Goal: Task Accomplishment & Management: Manage account settings

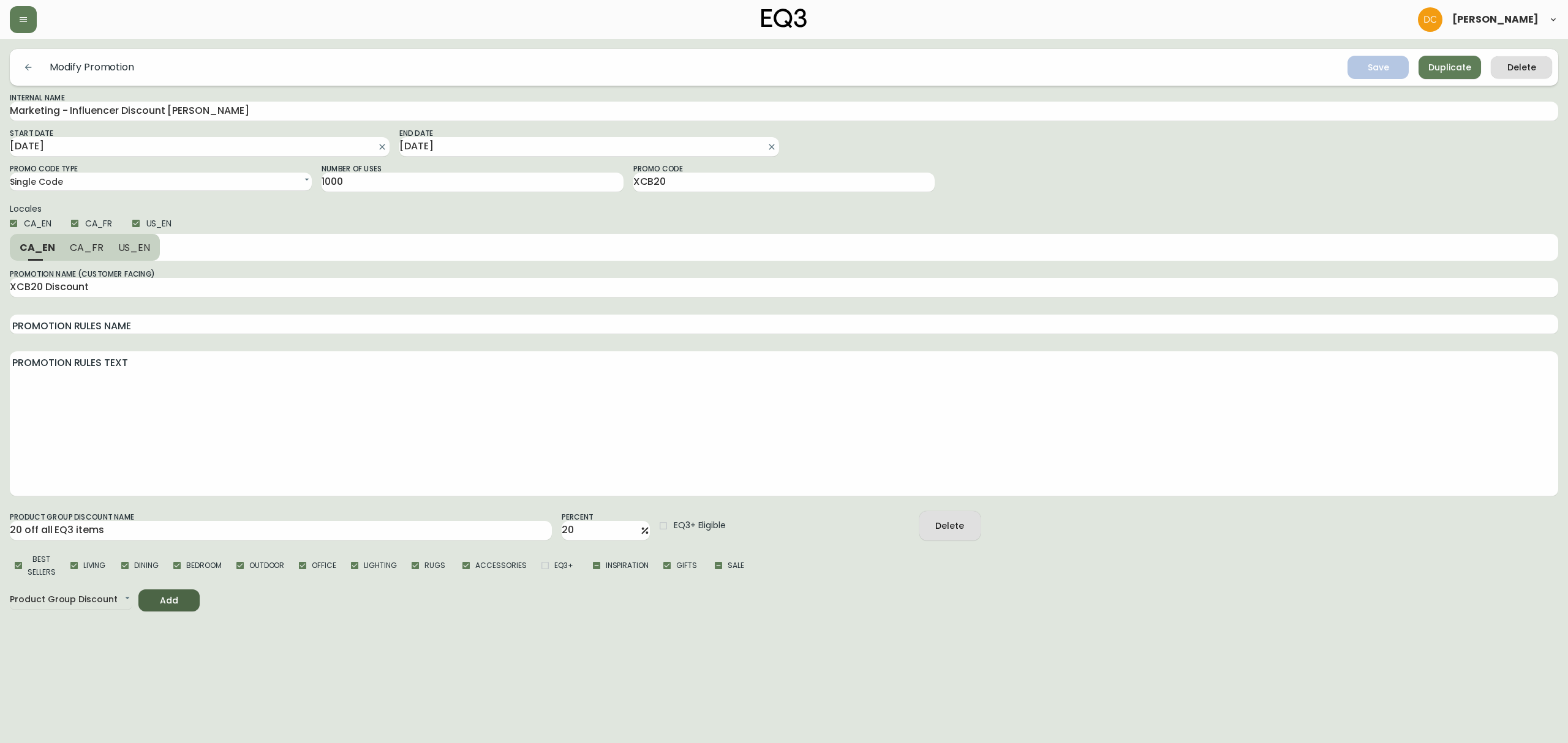
select select "SINGLE_CODE"
click at [22, 23] on icon "button" at bounding box center [23, 19] width 10 height 10
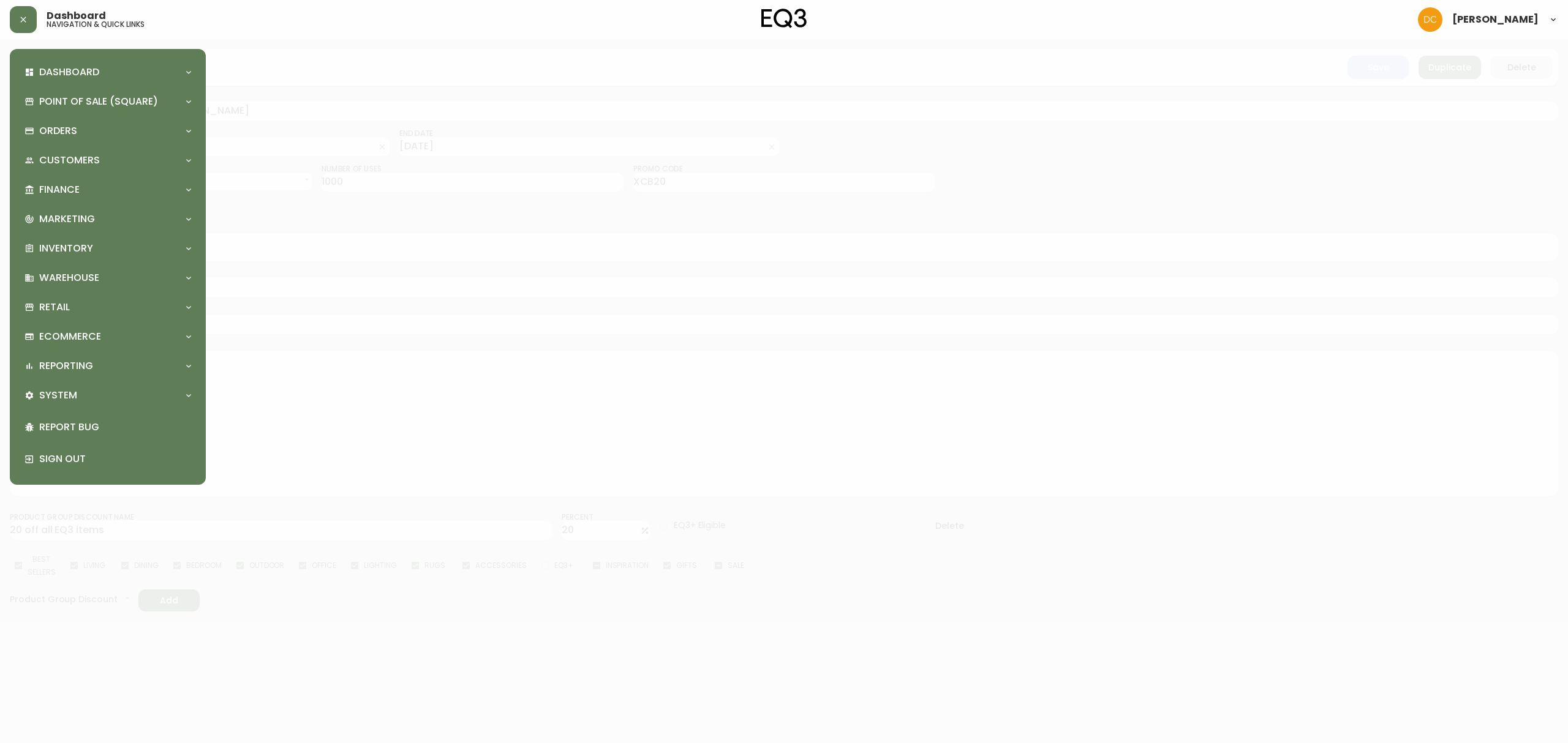
click at [1039, 673] on div at bounding box center [784, 372] width 1568 height 743
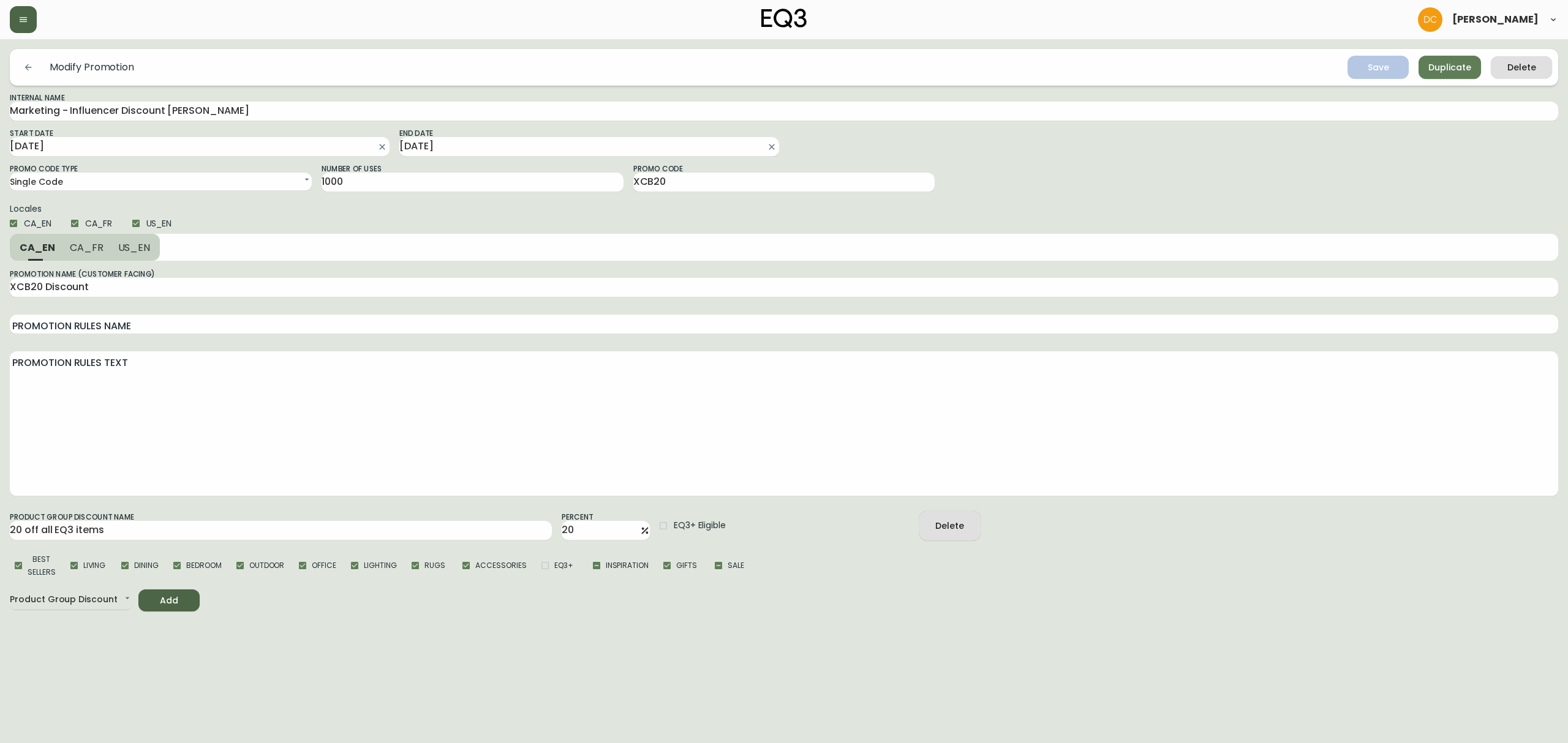
click at [19, 19] on icon "button" at bounding box center [23, 19] width 10 height 10
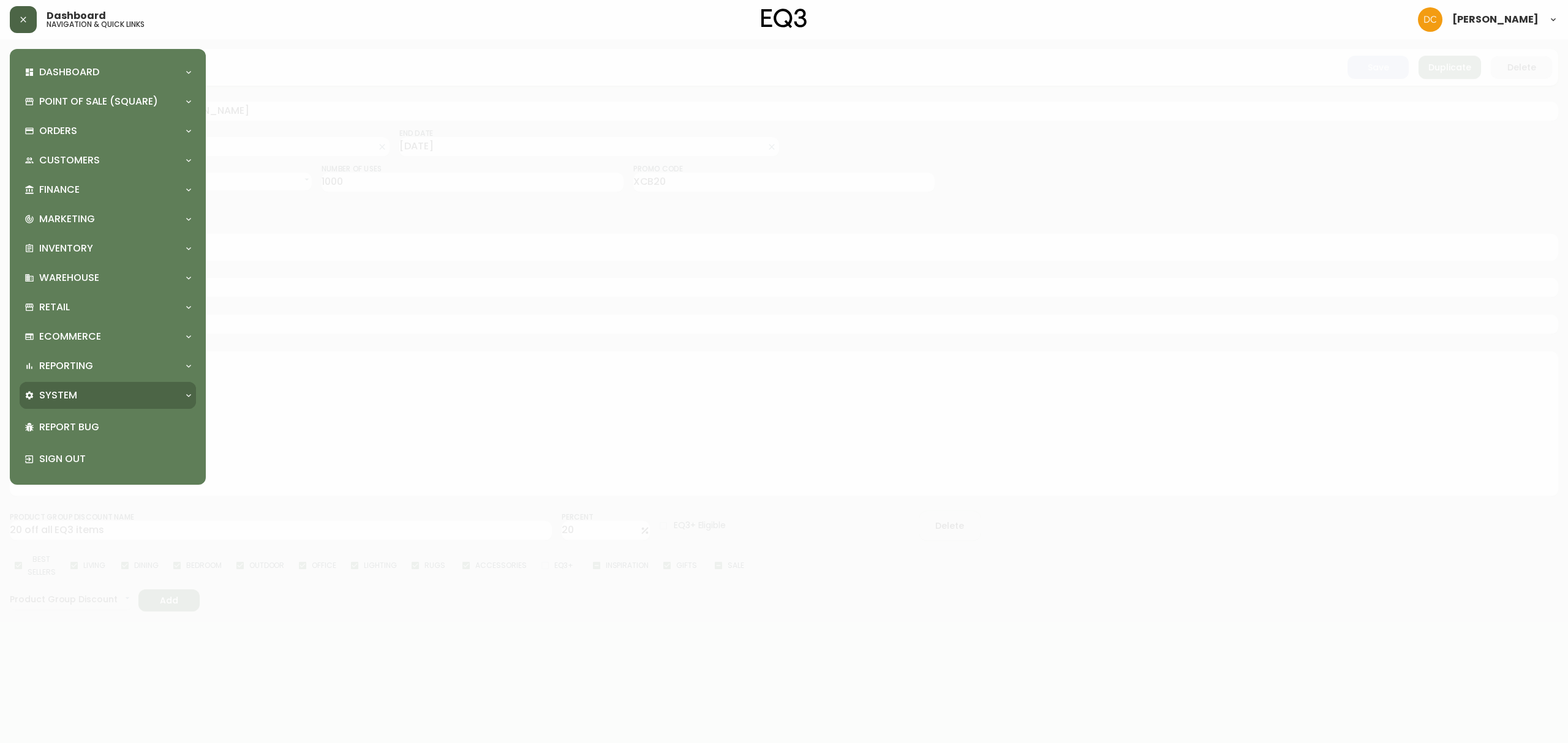
click at [77, 404] on div "System" at bounding box center [108, 395] width 176 height 27
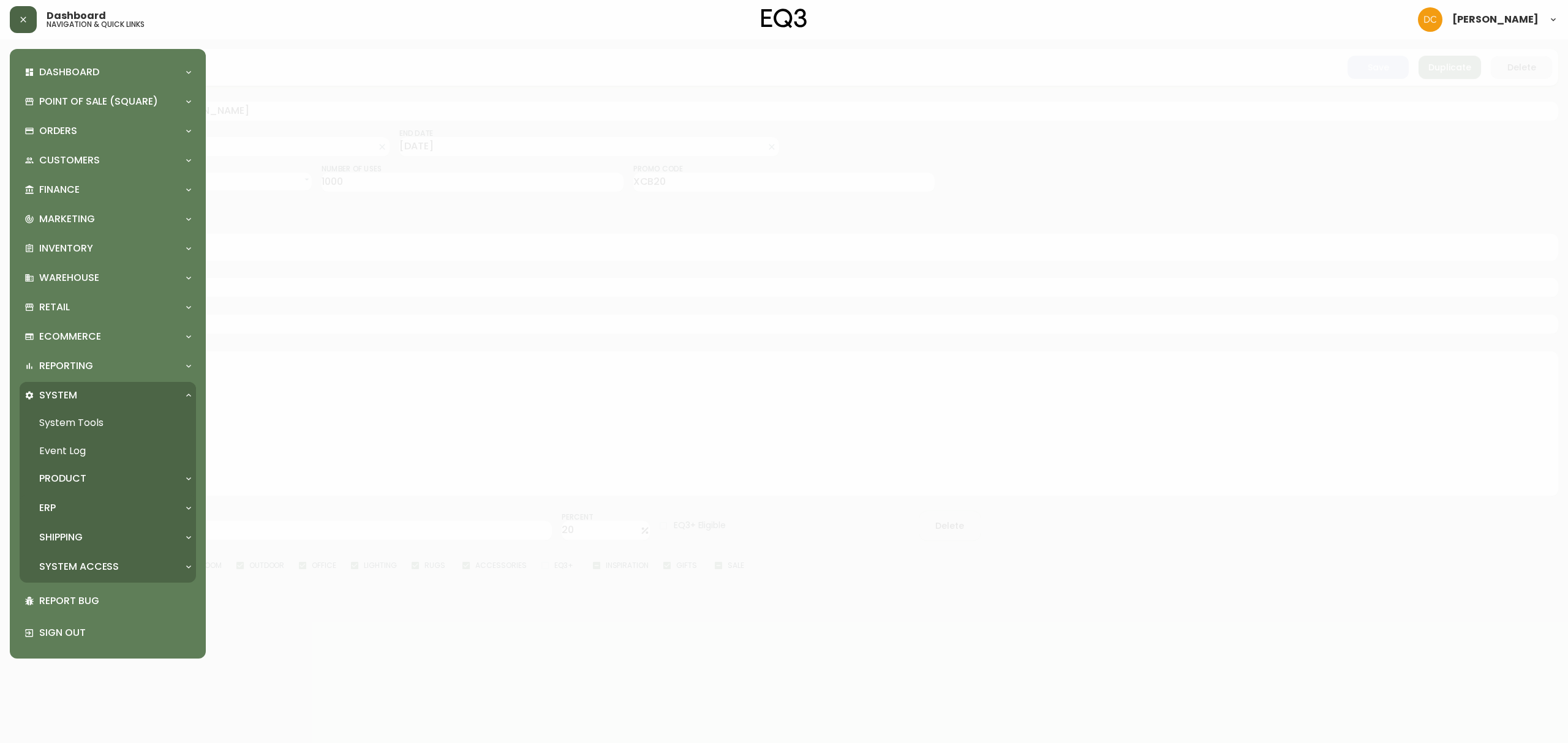
click at [86, 512] on div "ERP" at bounding box center [101, 508] width 155 height 14
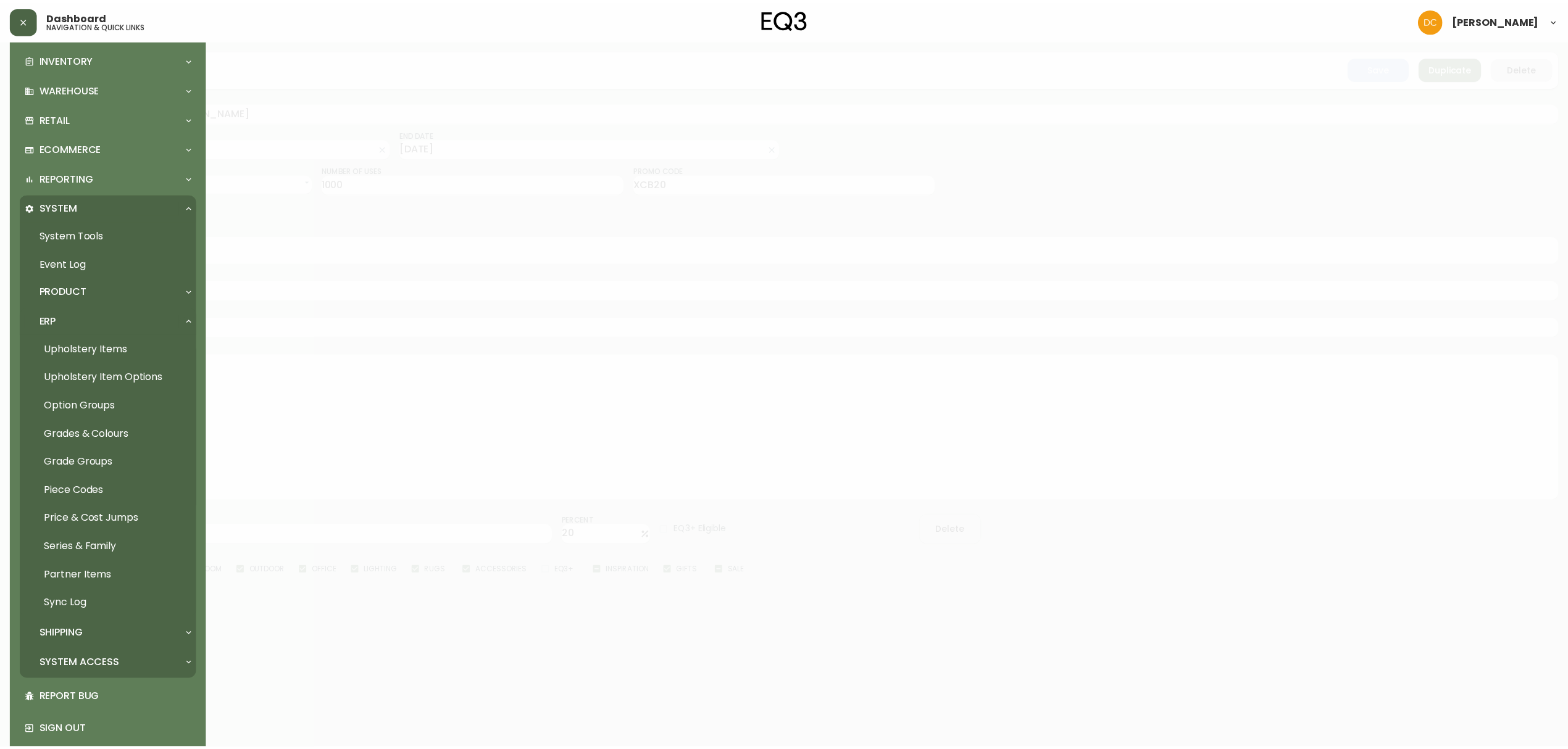
scroll to position [206, 0]
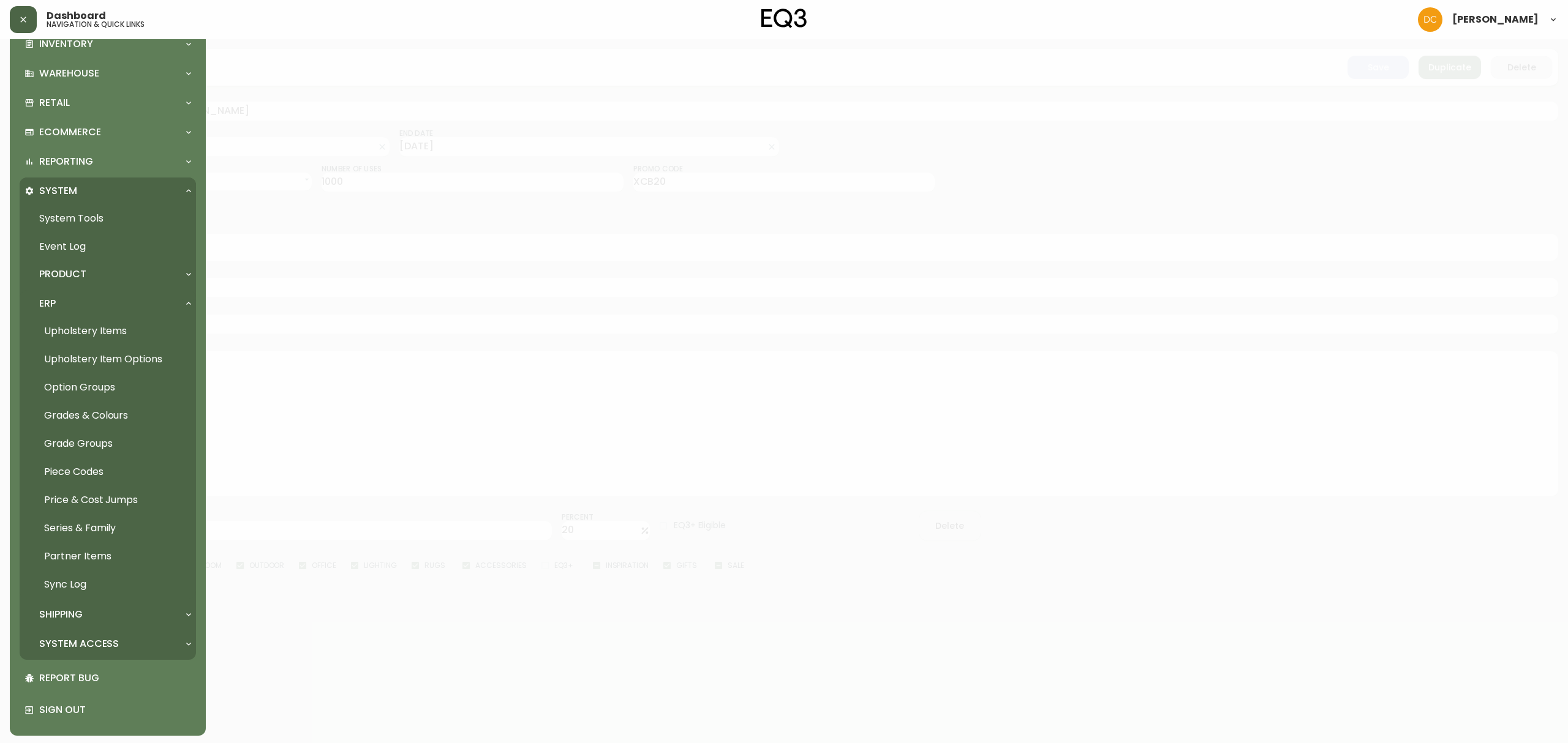
click at [117, 422] on link "Grades & Colours" at bounding box center [108, 415] width 176 height 28
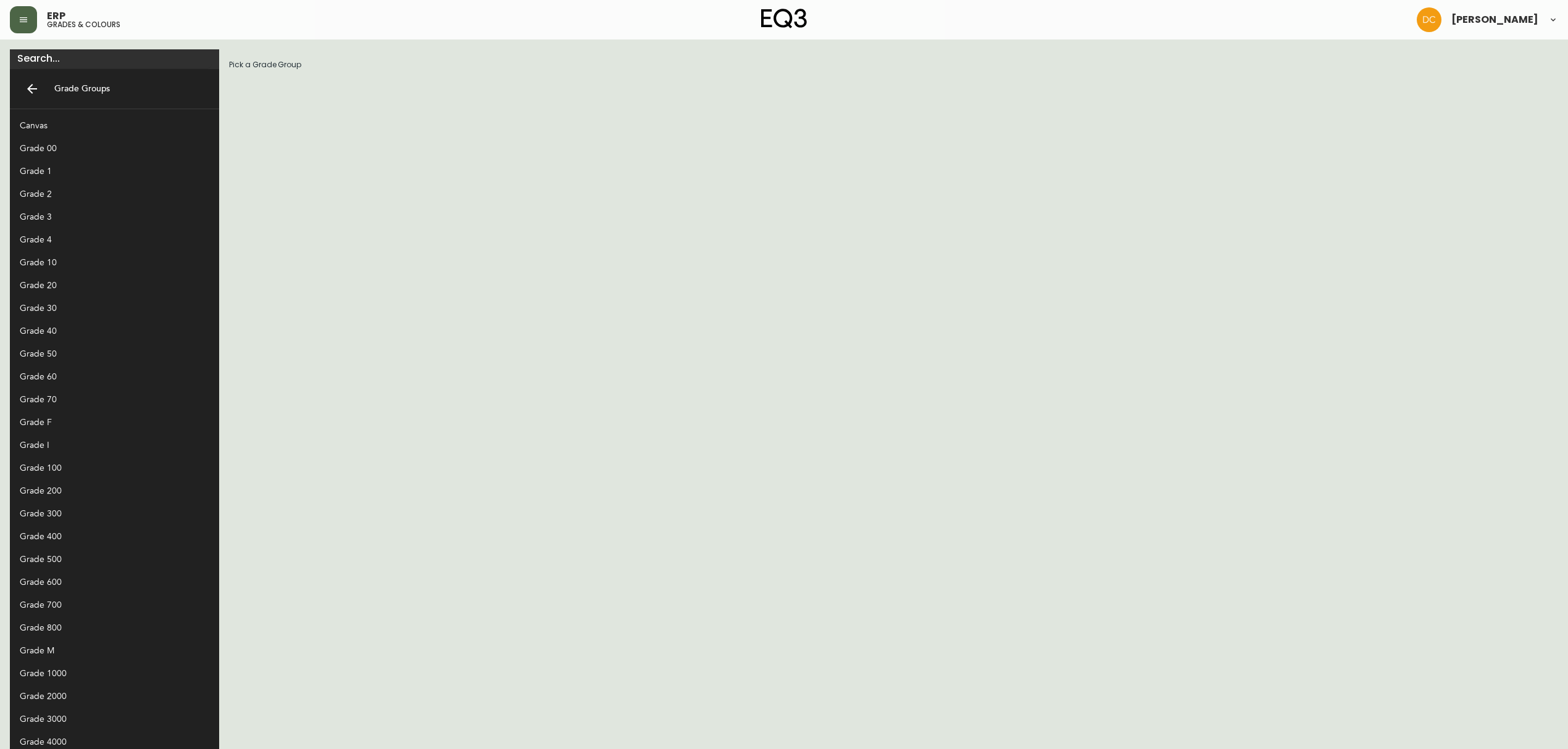
click at [95, 298] on div "Grade 30" at bounding box center [114, 308] width 209 height 23
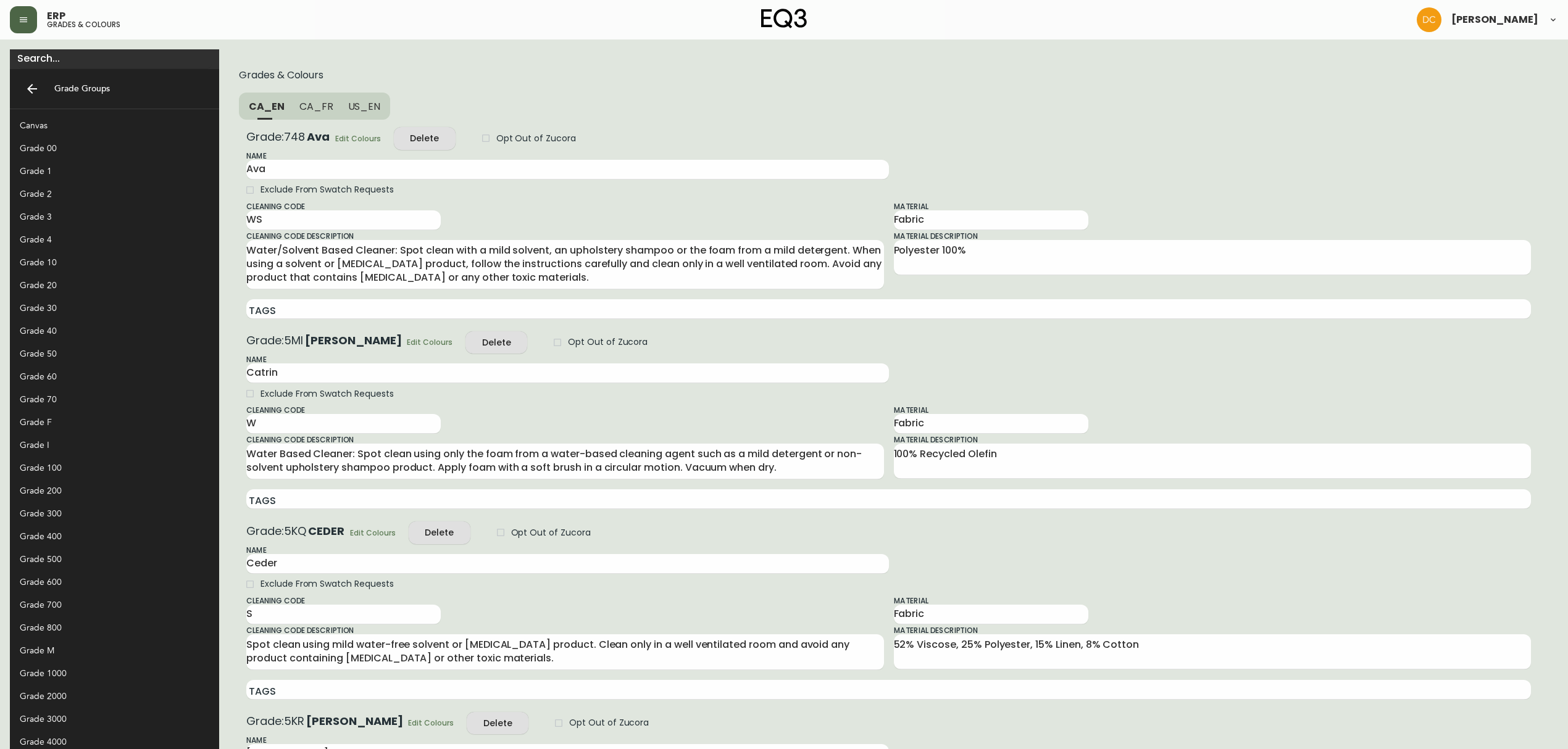
click at [62, 285] on div "Grade 20" at bounding box center [104, 286] width 170 height 13
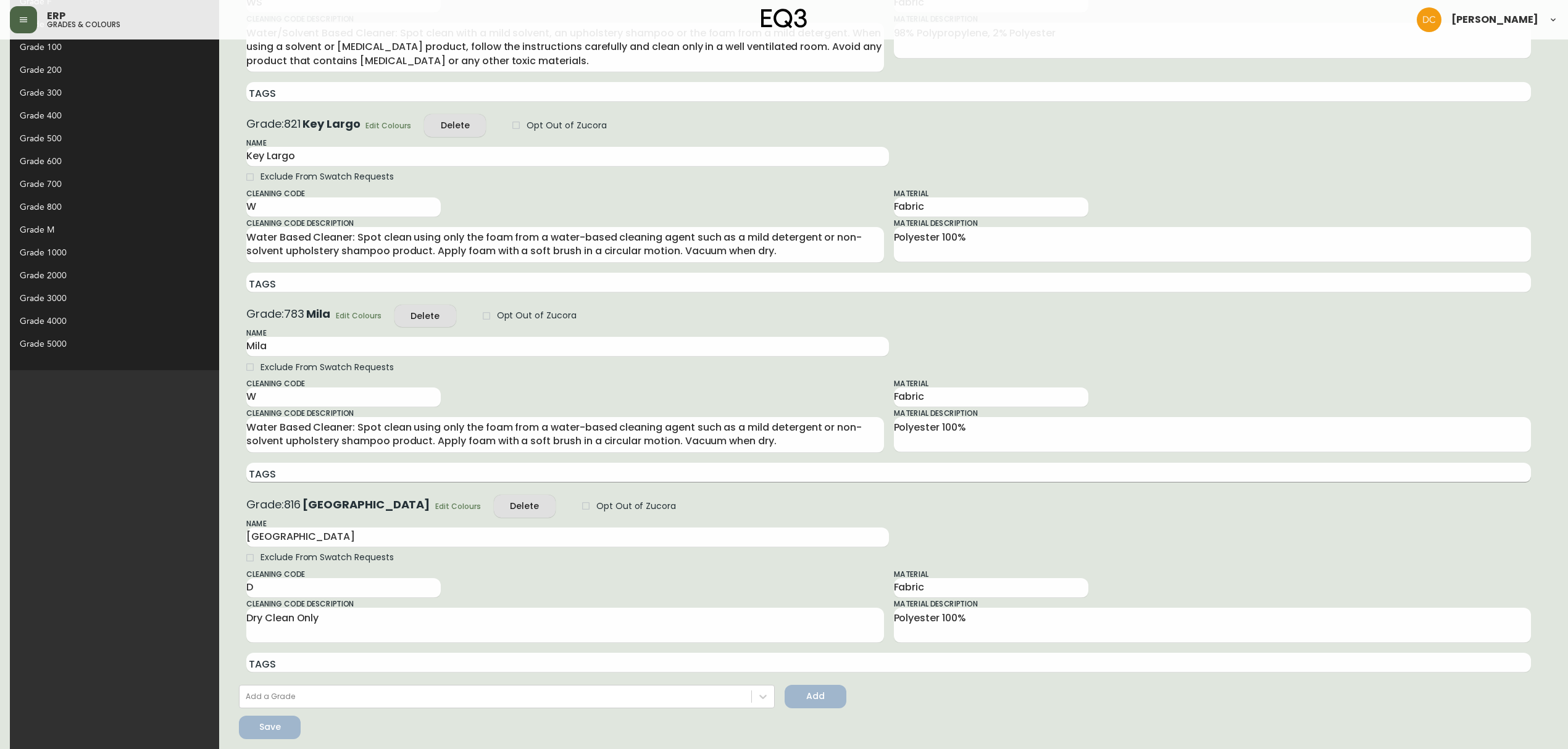
scroll to position [430, 0]
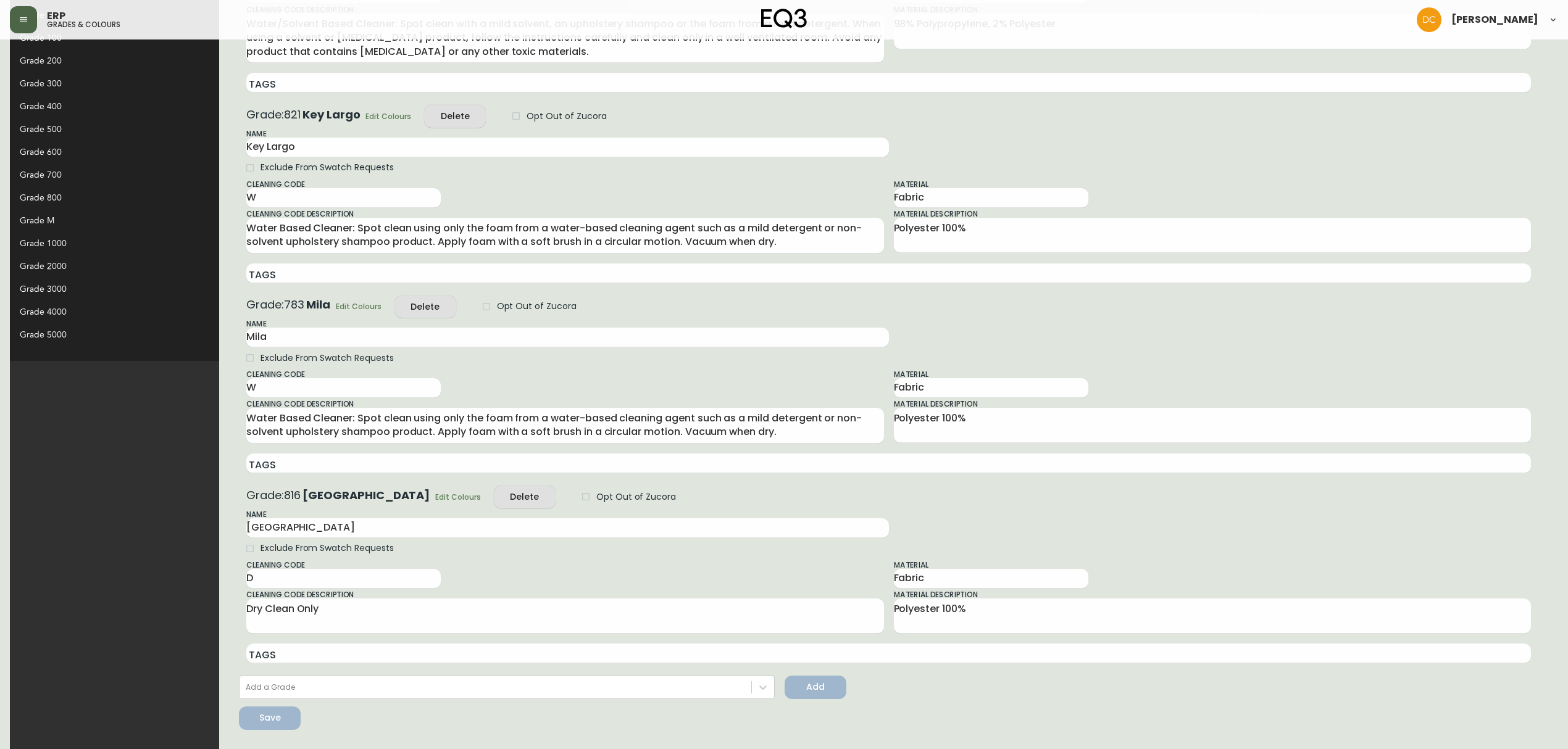
click at [435, 495] on span "Edit Colours" at bounding box center [458, 497] width 46 height 13
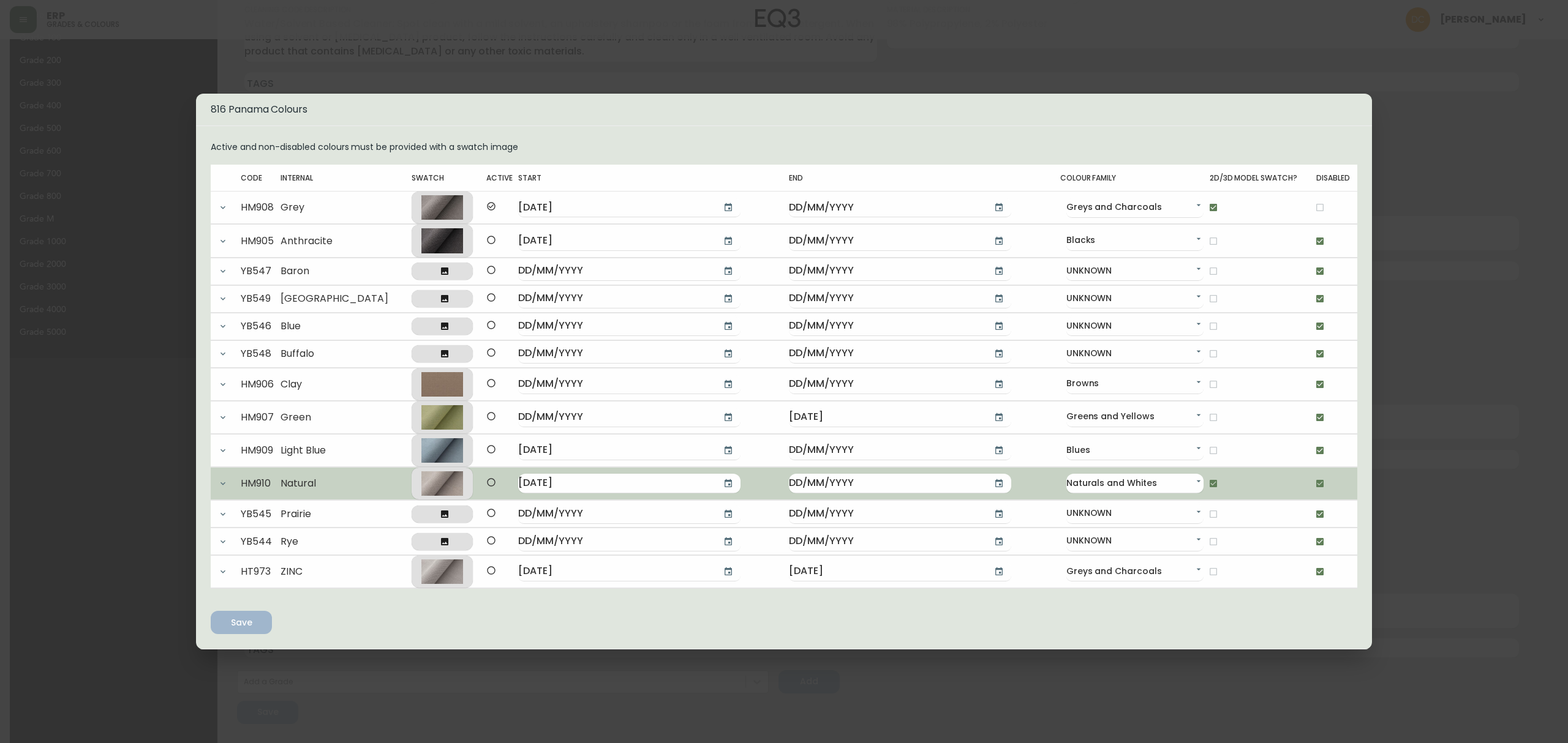
click at [1310, 485] on input "checkbox" at bounding box center [1320, 484] width 21 height 21
checkbox input "false"
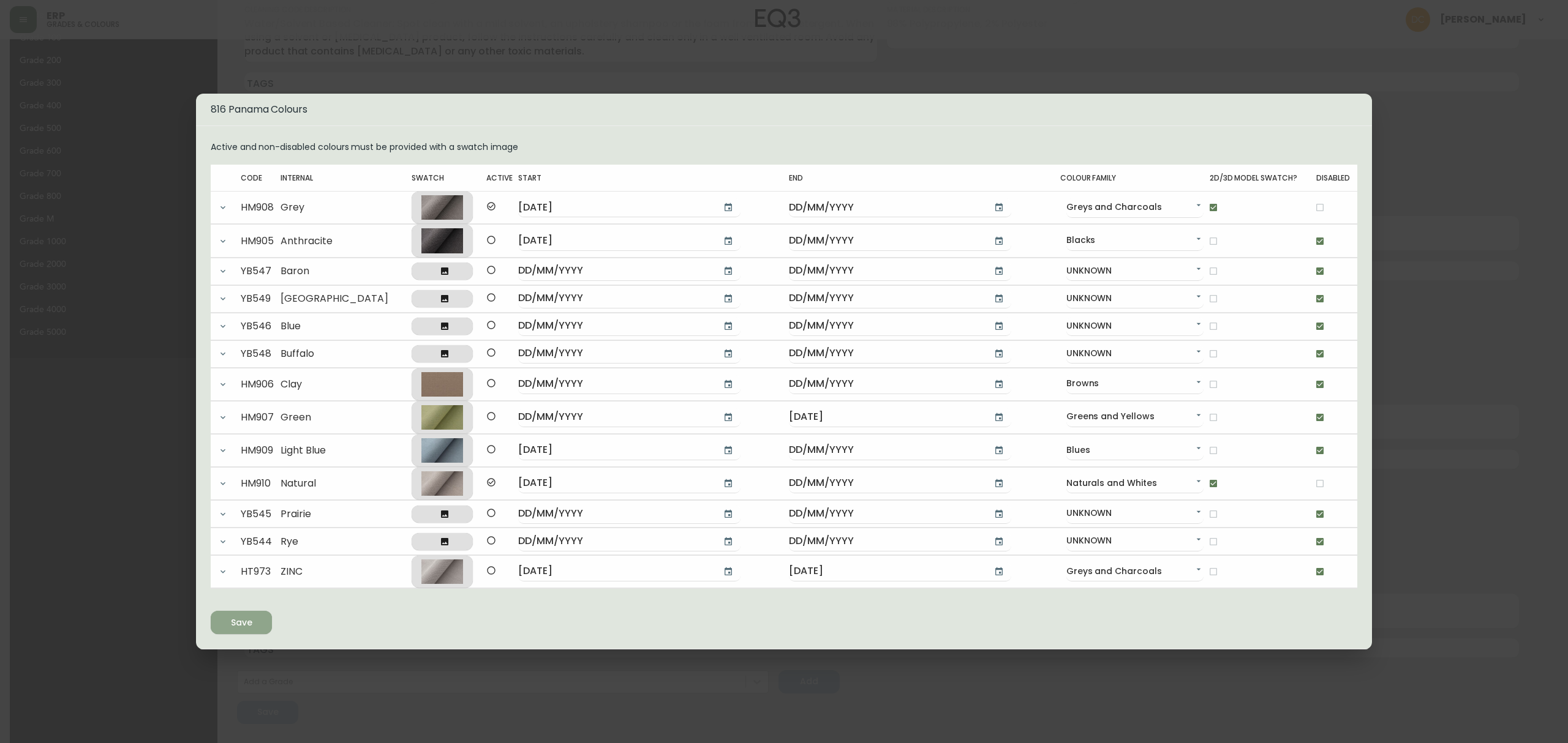
click at [270, 621] on button "Save" at bounding box center [241, 622] width 62 height 23
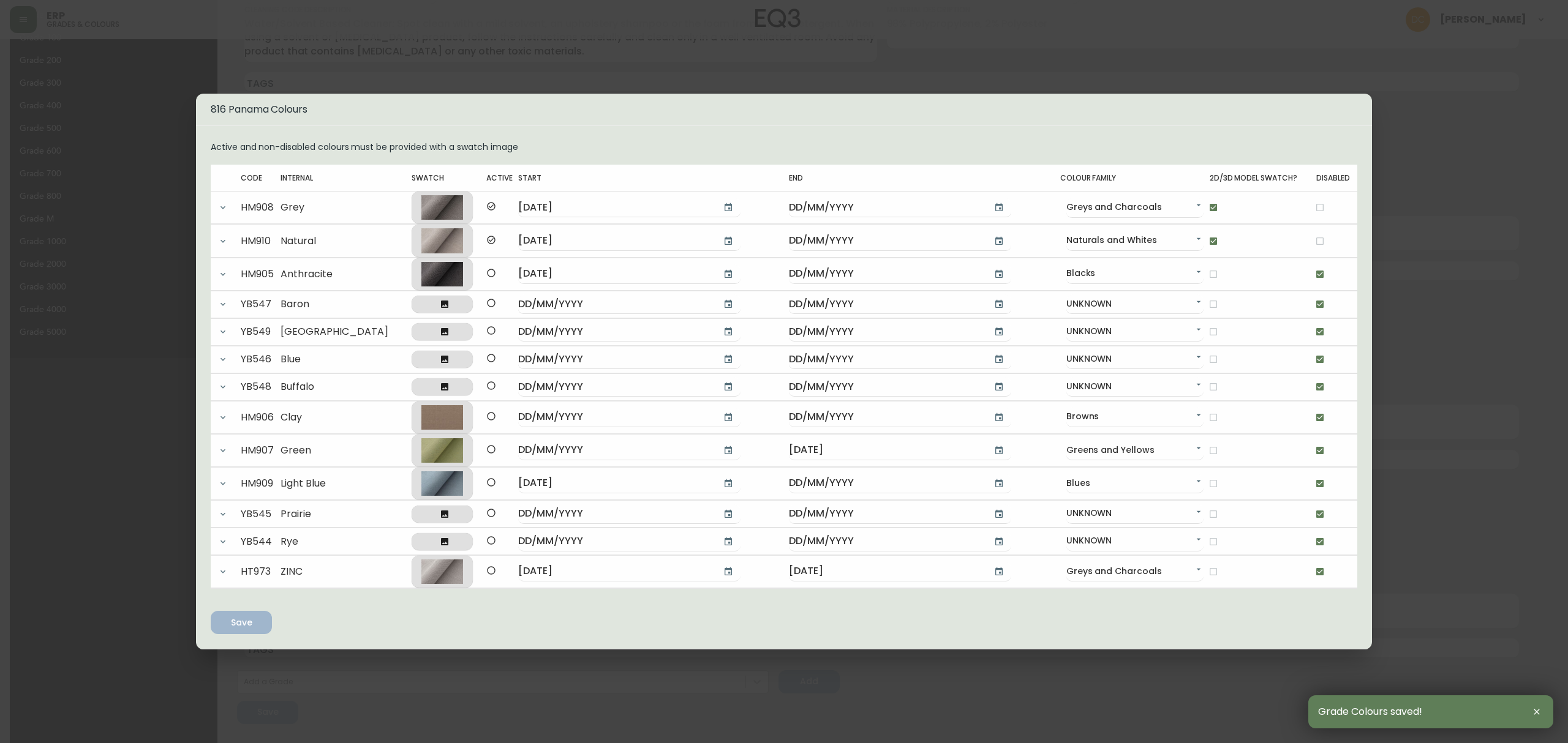
click at [1410, 277] on div "816 Panama Colours Active and non-disabled colours must be provided with a swat…" at bounding box center [784, 372] width 1568 height 743
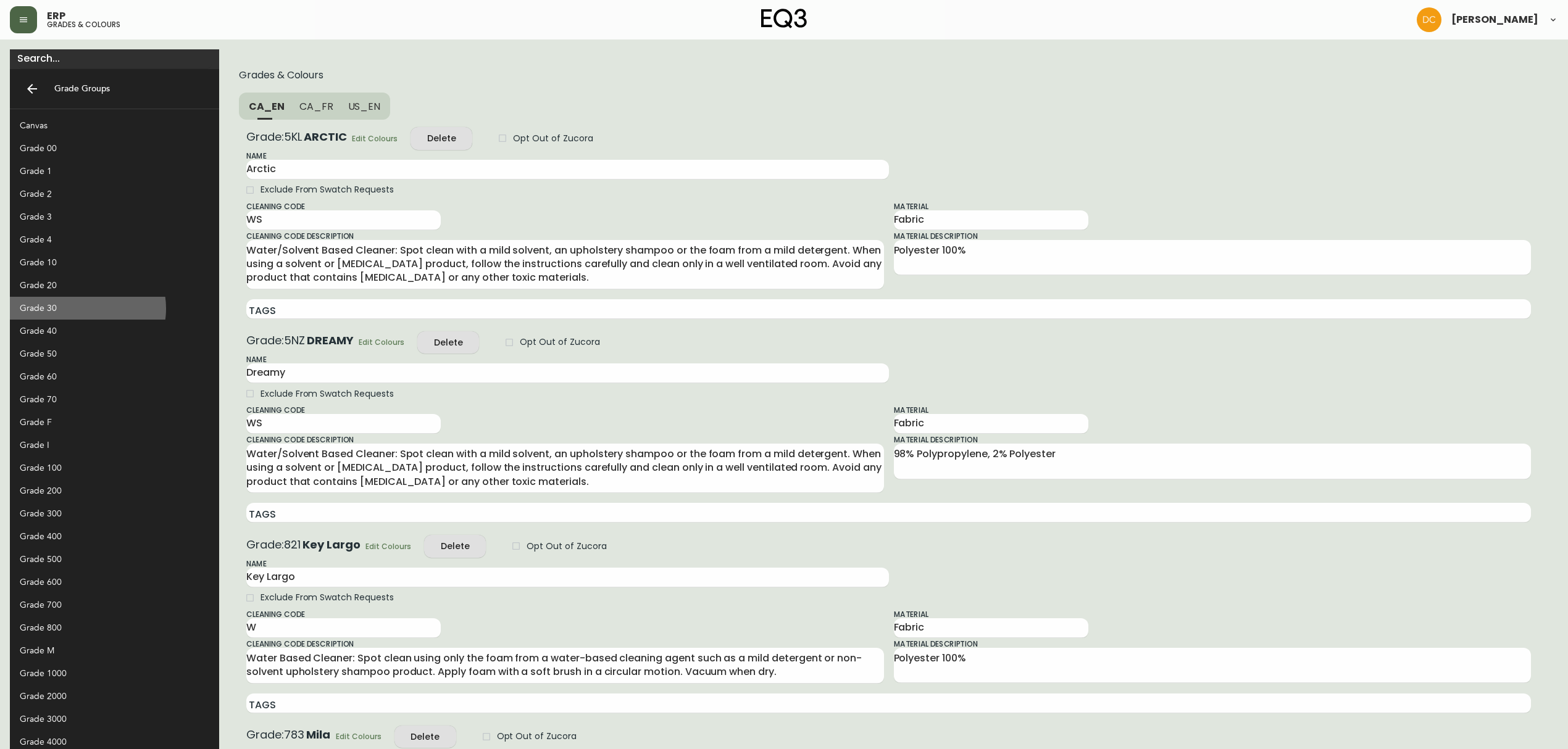
click at [87, 308] on div "Grade 30" at bounding box center [104, 308] width 170 height 13
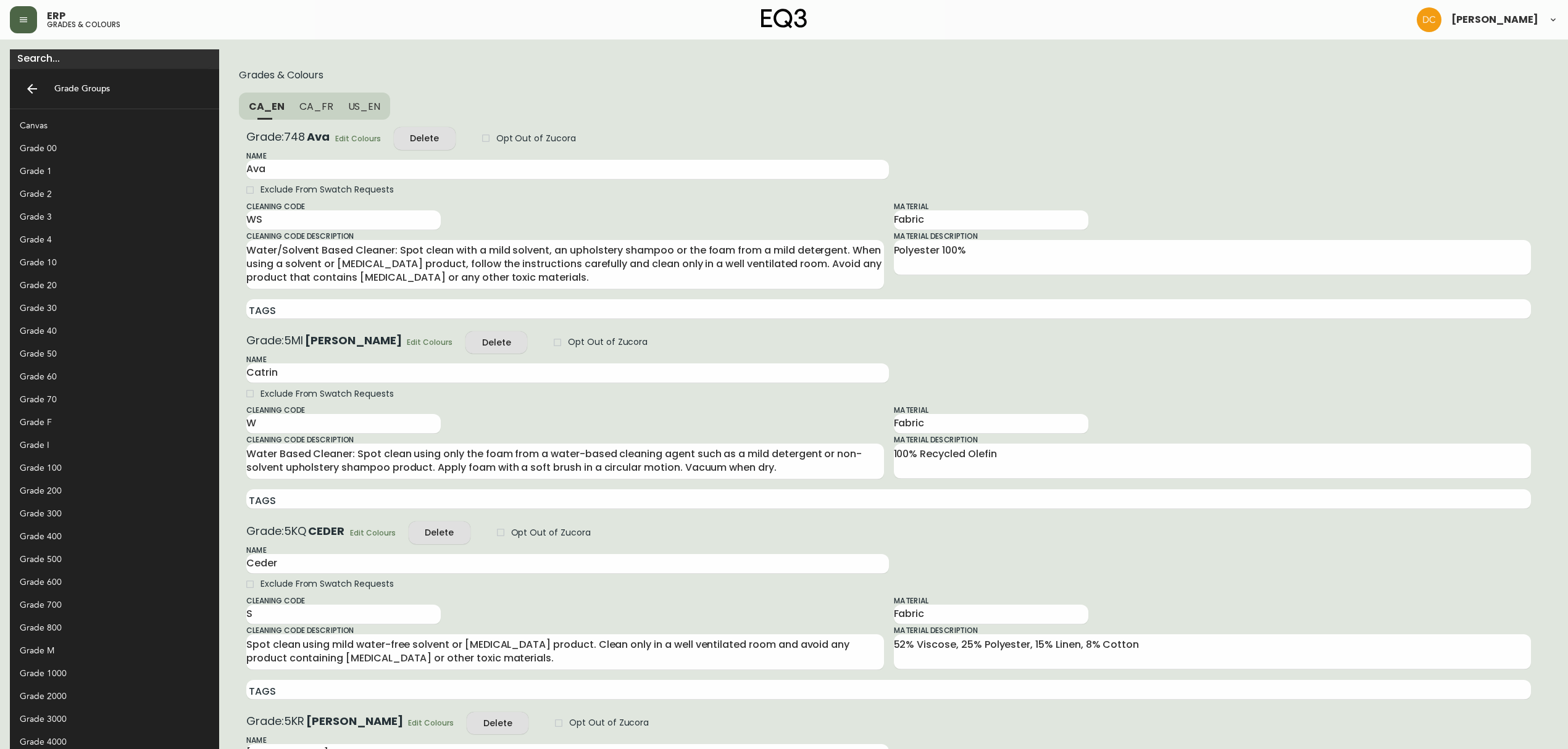
click at [289, 122] on form "Grades & Colours CA_EN CA_FR US_EN Grade: 748 Ava Edit Colours Delete Opt Out o…" at bounding box center [888, 717] width 1319 height 1315
click at [335, 134] on span "Edit Colours" at bounding box center [358, 139] width 46 height 13
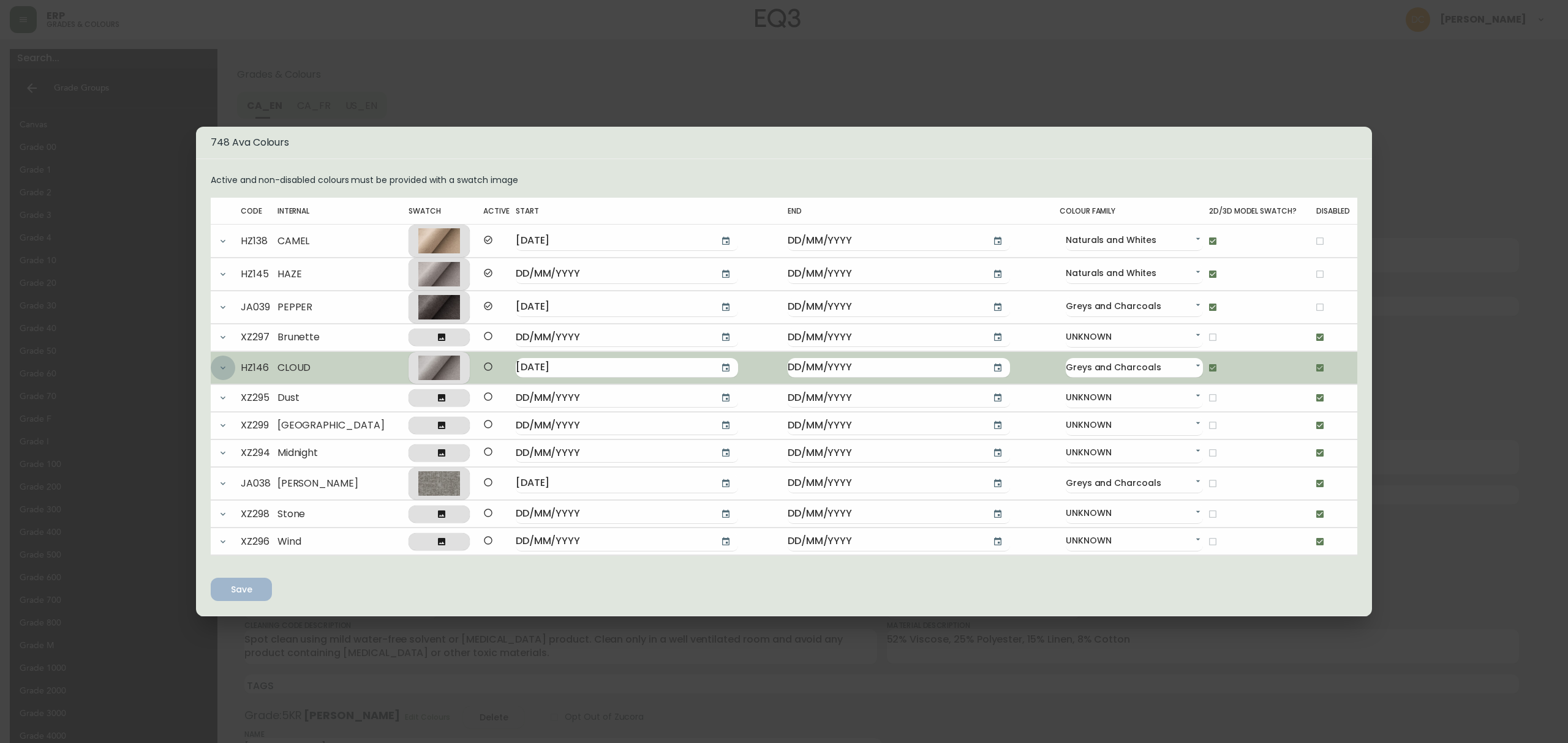
click at [221, 365] on icon "button" at bounding box center [223, 368] width 10 height 10
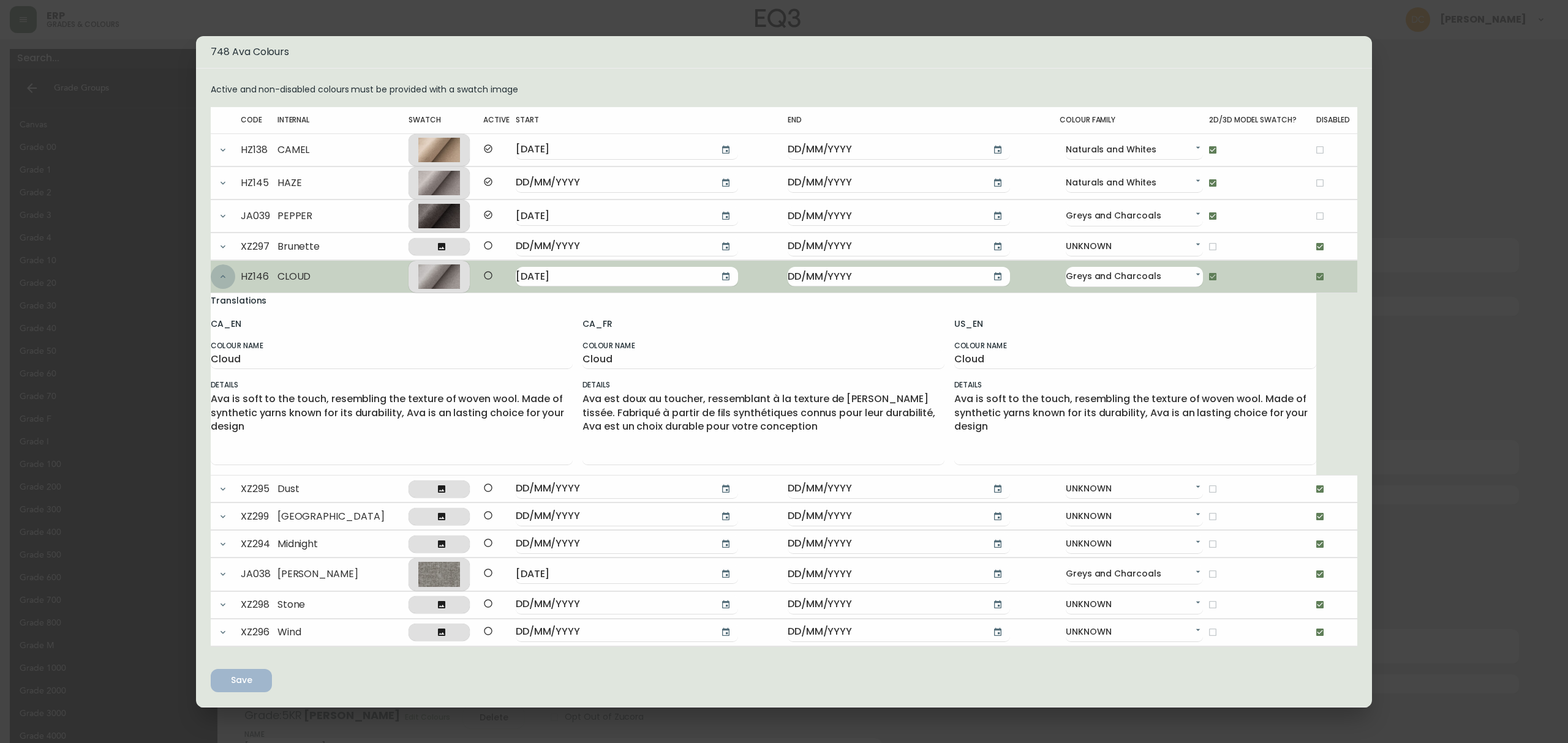
click at [217, 281] on button "button" at bounding box center [223, 277] width 24 height 24
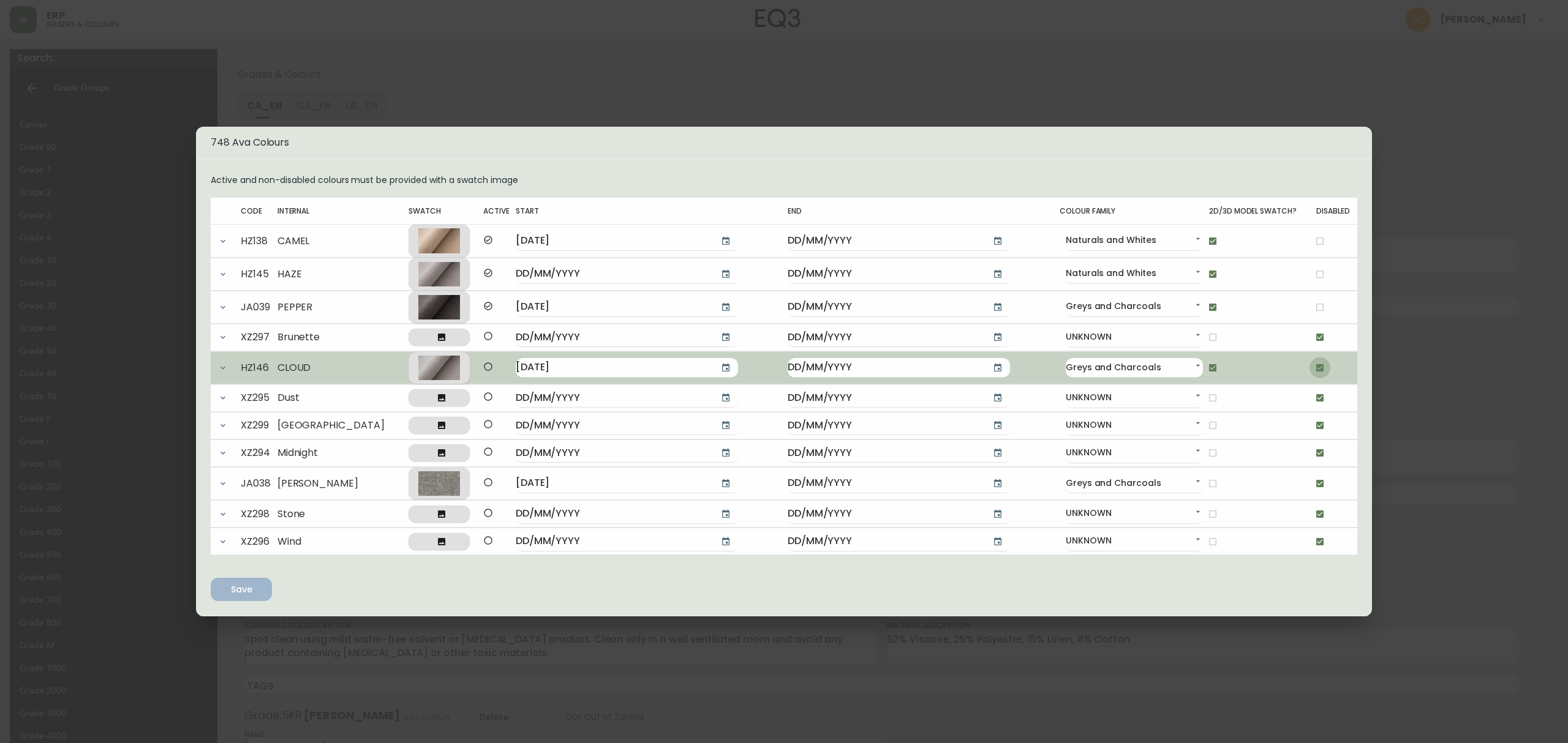
click at [1313, 367] on input "checkbox" at bounding box center [1320, 368] width 21 height 21
checkbox input "false"
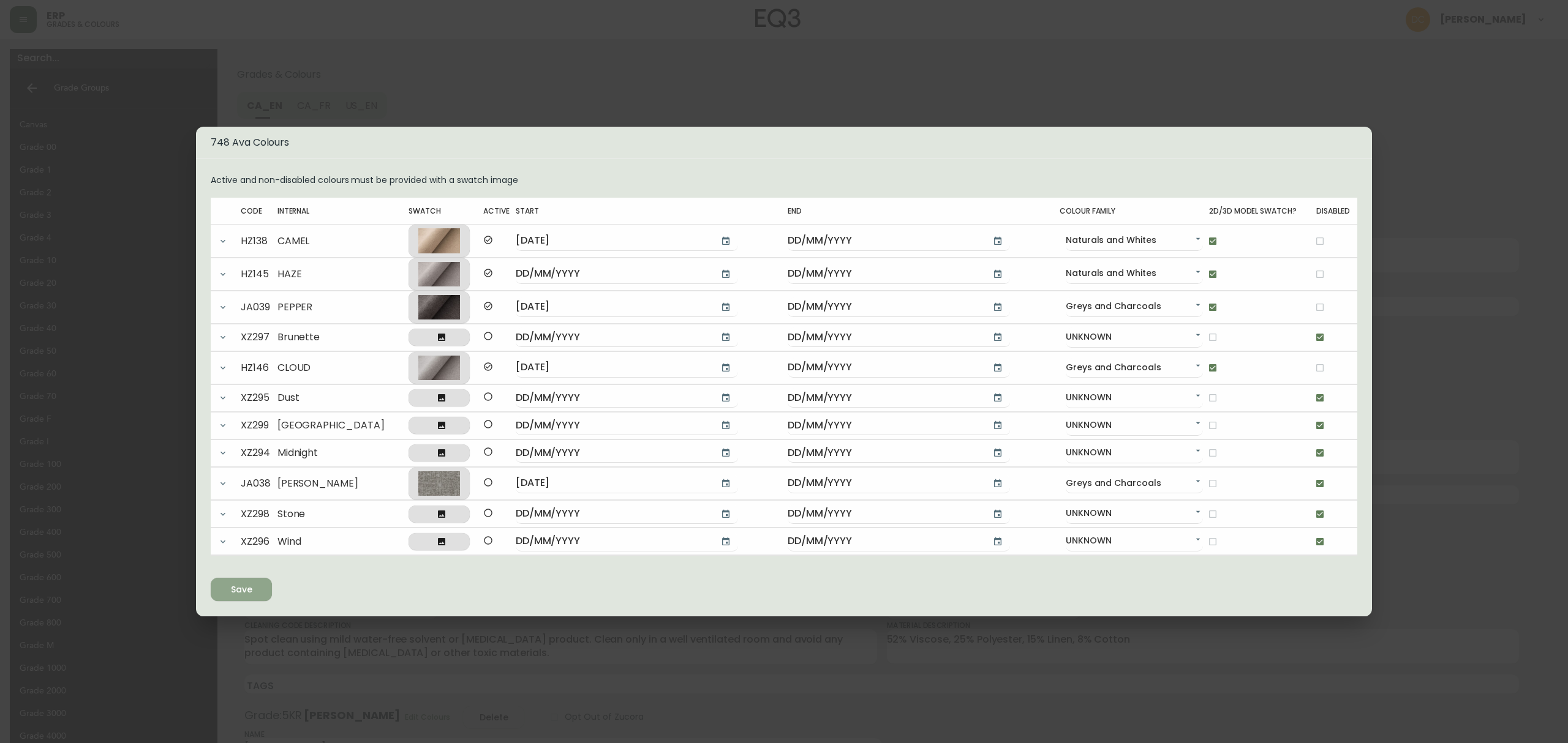
click at [234, 587] on icon "submit" at bounding box center [236, 588] width 13 height 13
click at [1466, 402] on div "748 Ava Colours Active and non-disabled colours must be provided with a swatch …" at bounding box center [784, 372] width 1568 height 743
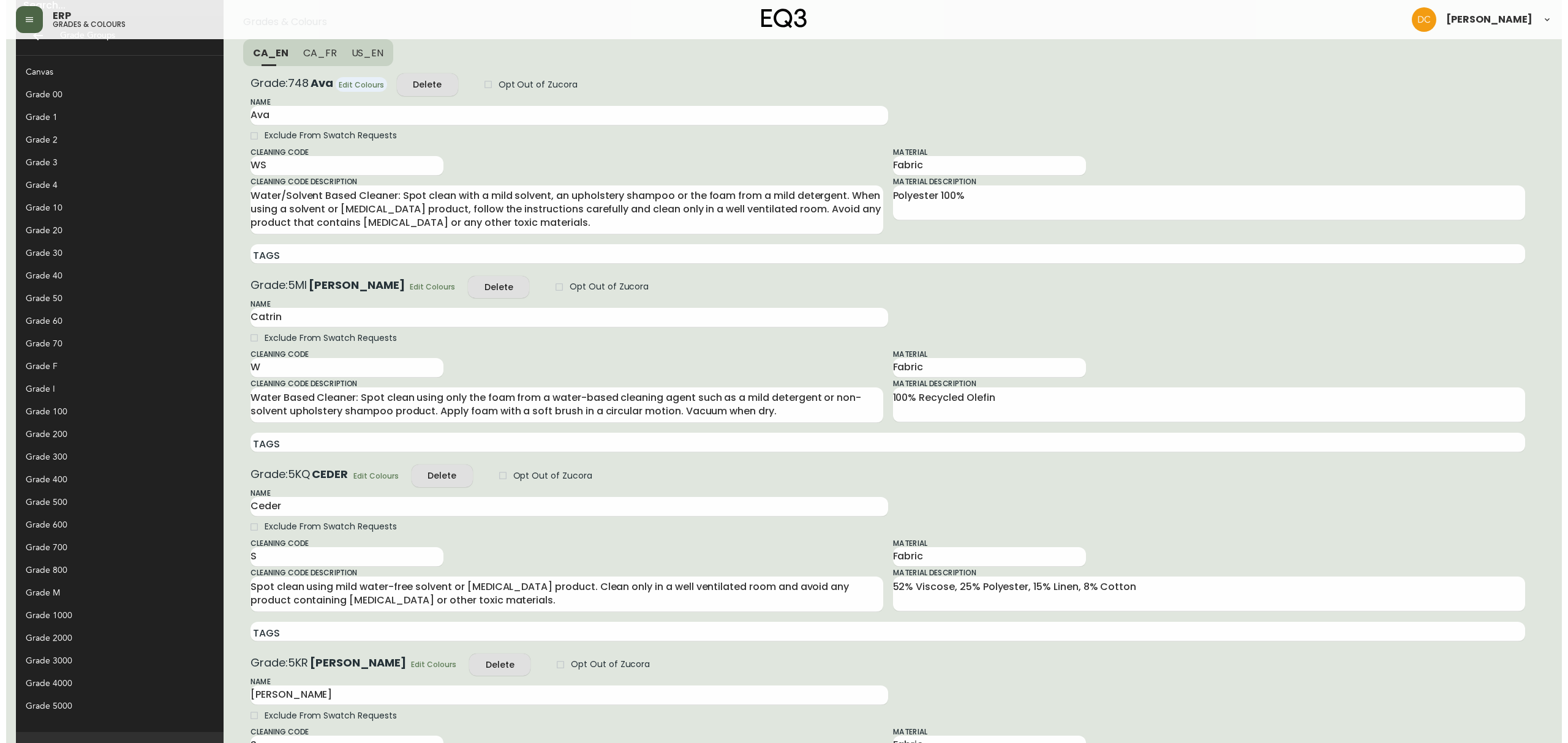
scroll to position [82, 0]
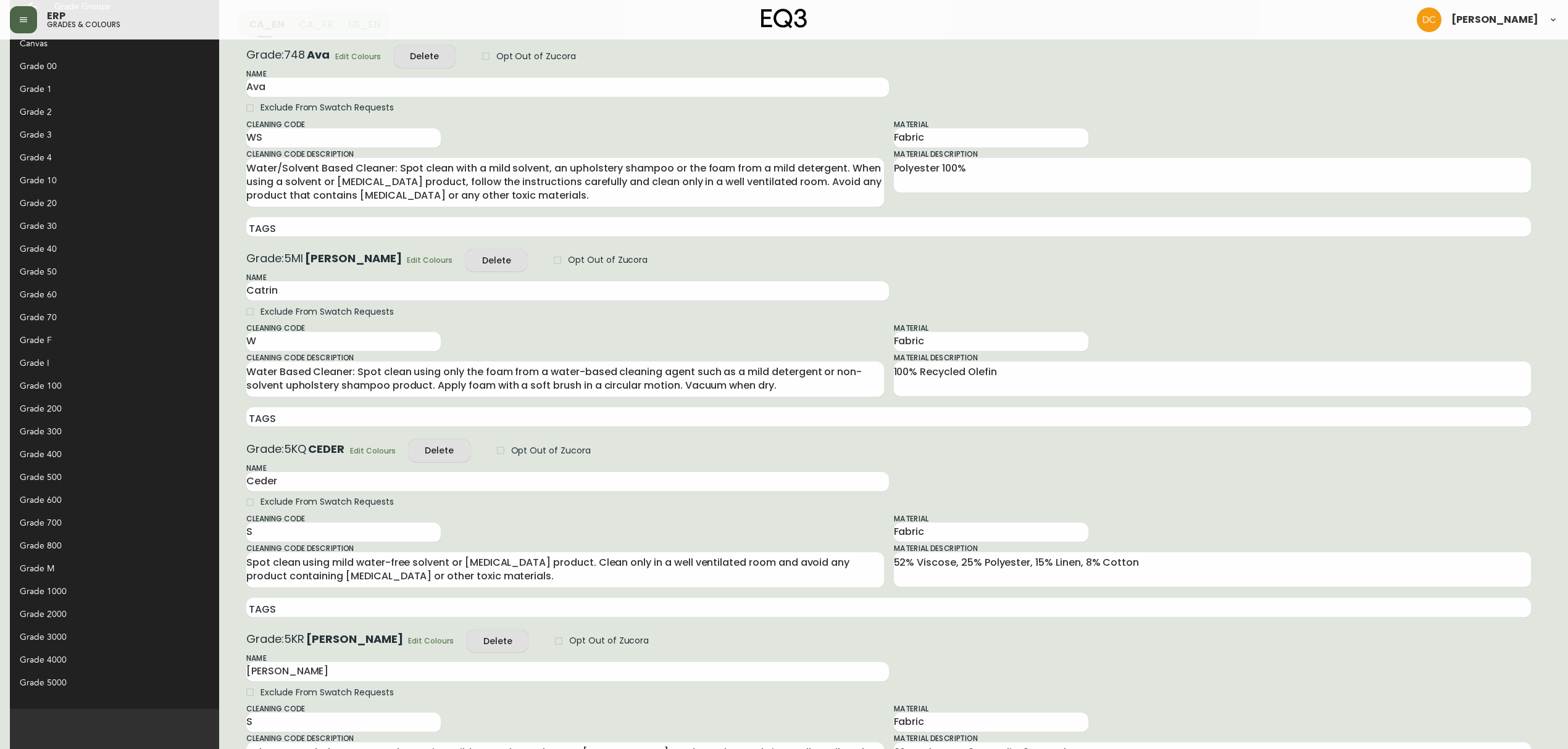
click at [407, 257] on span "Edit Colours" at bounding box center [430, 260] width 46 height 13
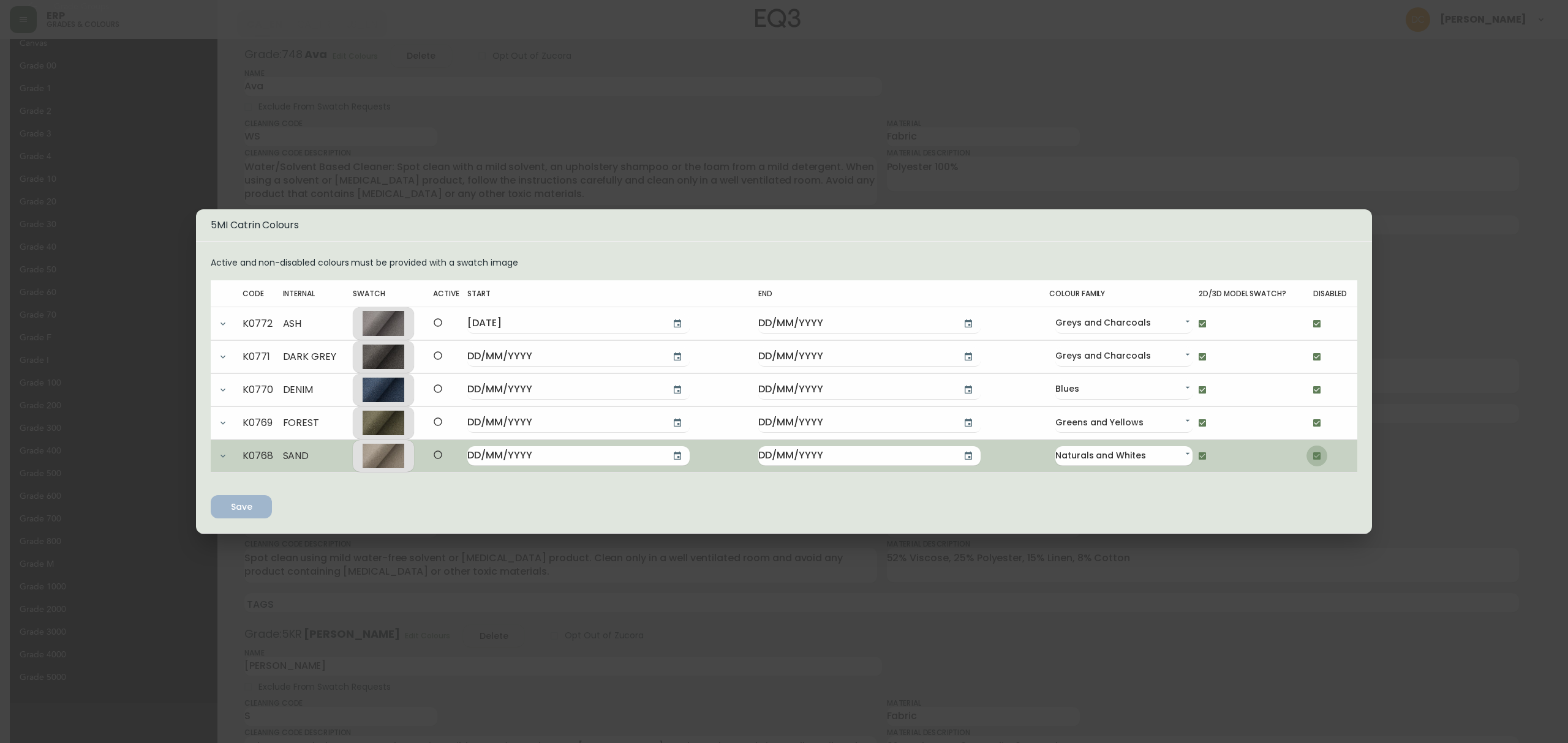
click at [1307, 456] on input "checkbox" at bounding box center [1317, 456] width 21 height 21
checkbox input "false"
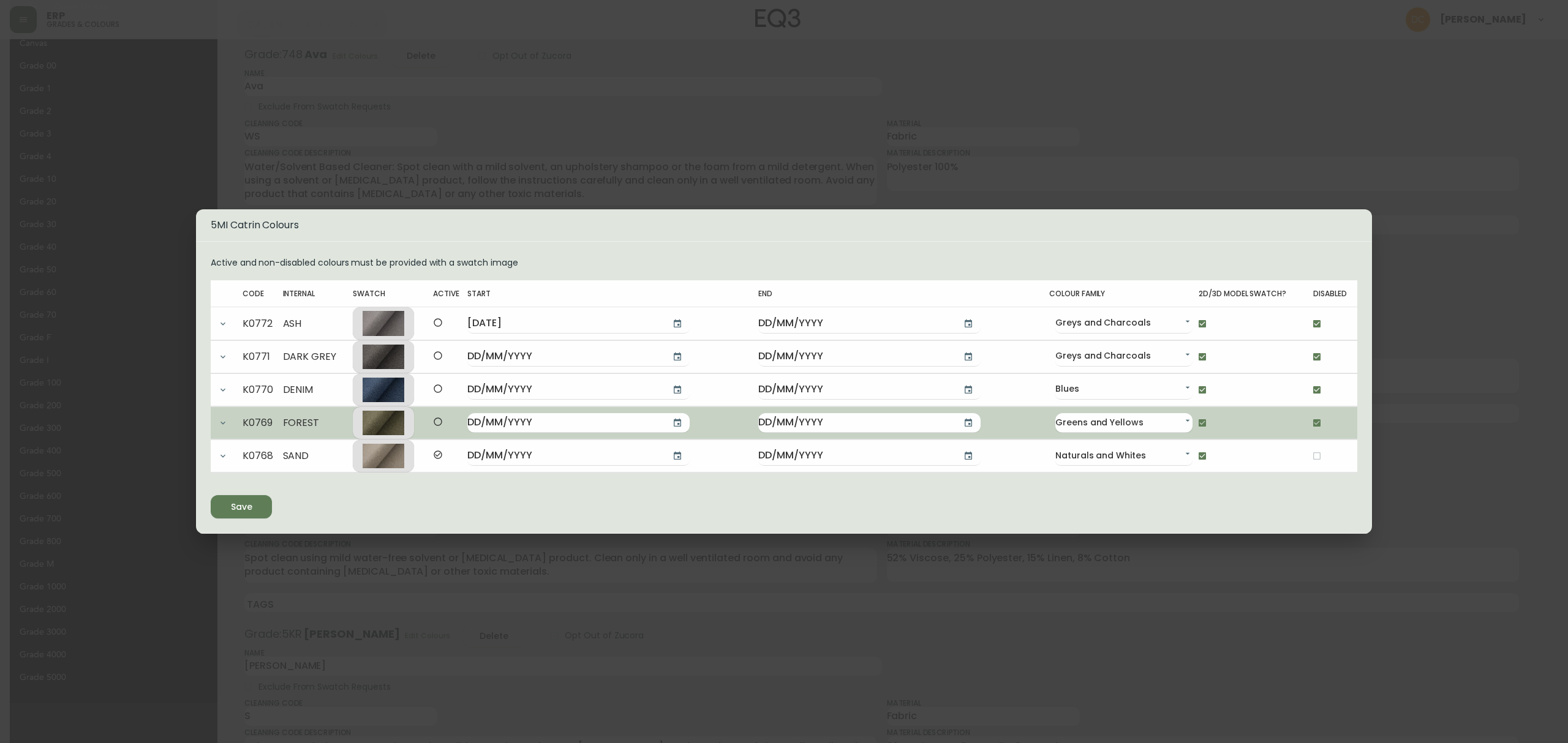
click at [1307, 427] on input "checkbox" at bounding box center [1317, 423] width 21 height 21
checkbox input "false"
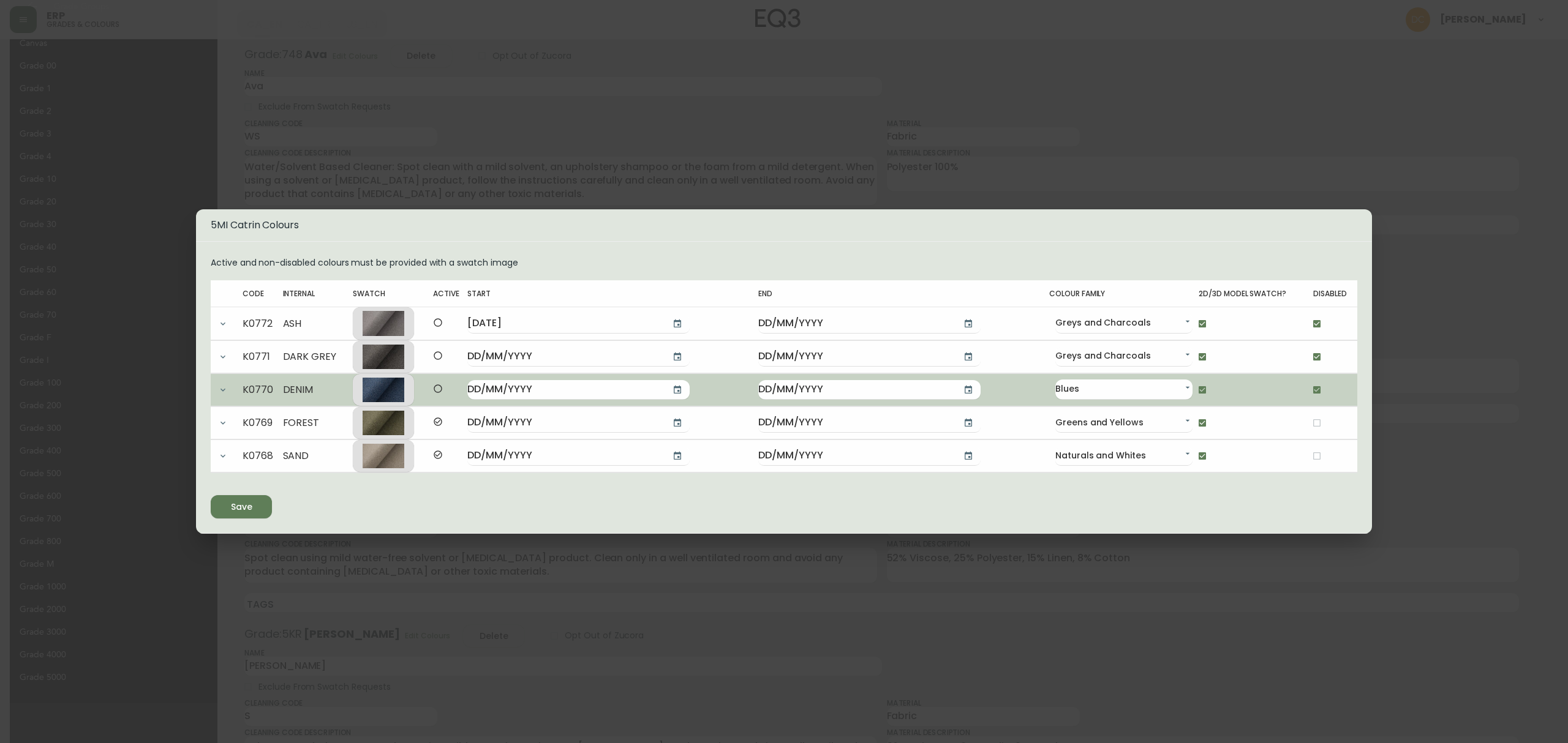
click at [1307, 397] on input "checkbox" at bounding box center [1317, 390] width 21 height 21
checkbox input "false"
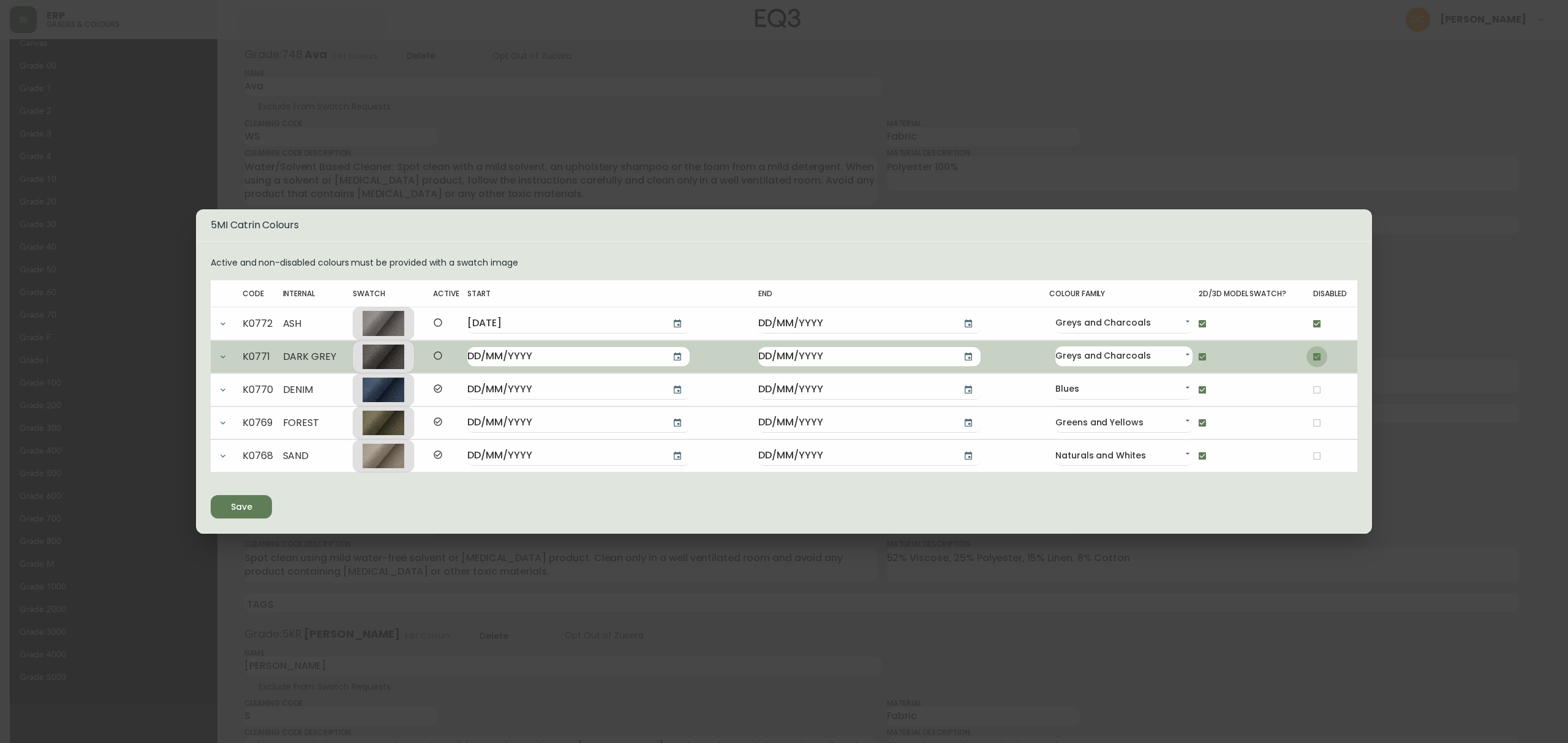
click at [1307, 360] on input "checkbox" at bounding box center [1317, 357] width 21 height 21
checkbox input "false"
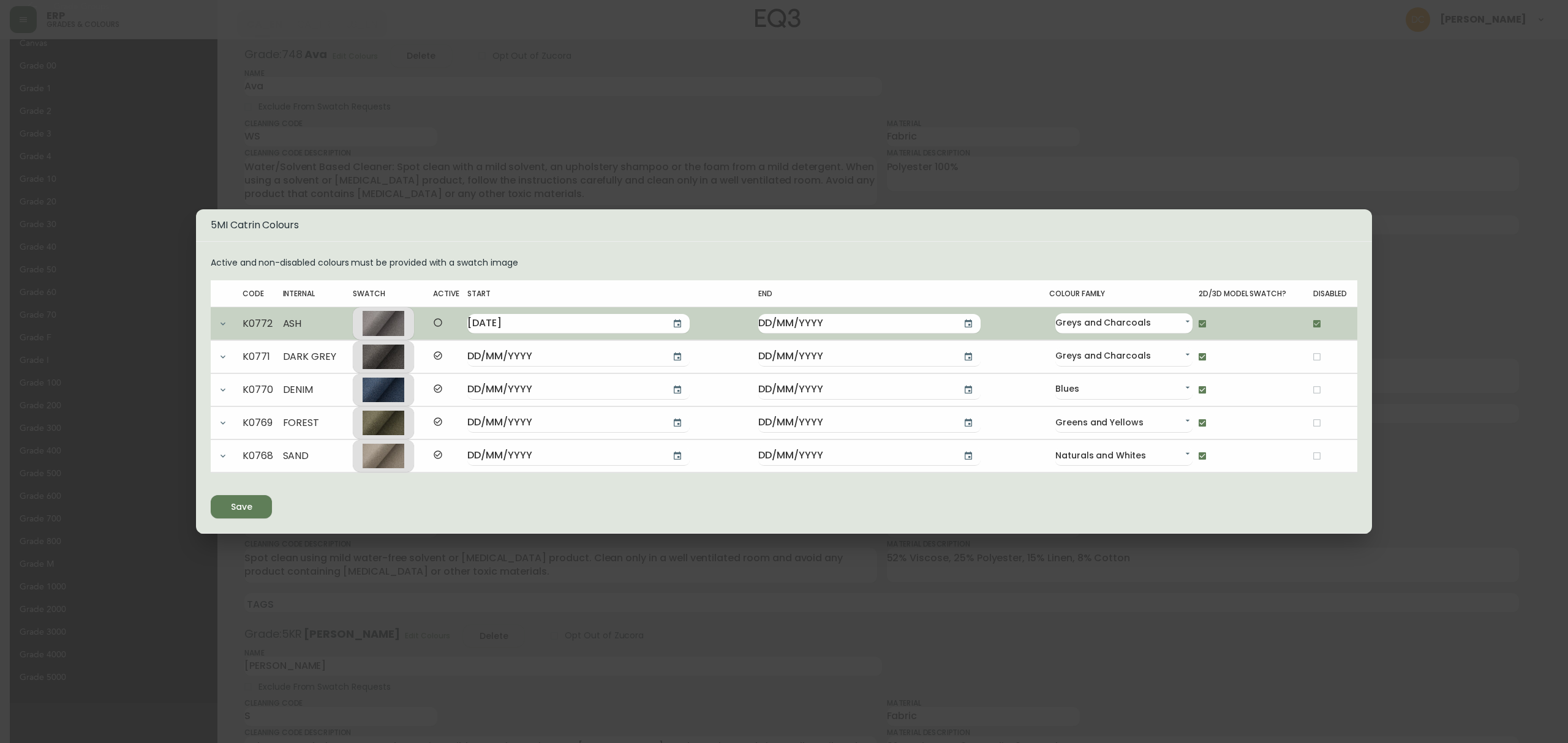
click at [1307, 326] on input "checkbox" at bounding box center [1317, 324] width 21 height 21
checkbox input "false"
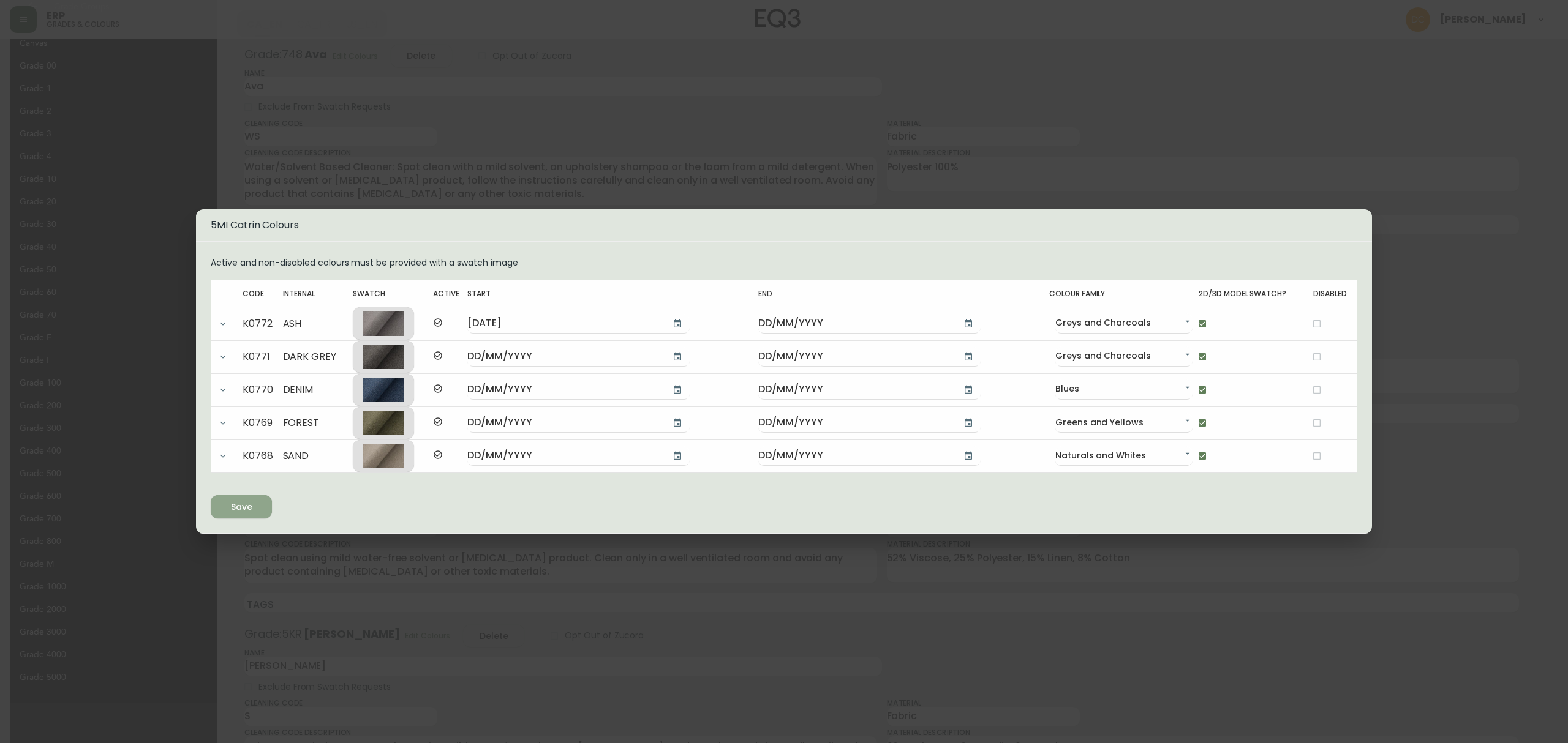
click at [245, 505] on div "Save" at bounding box center [241, 507] width 21 height 15
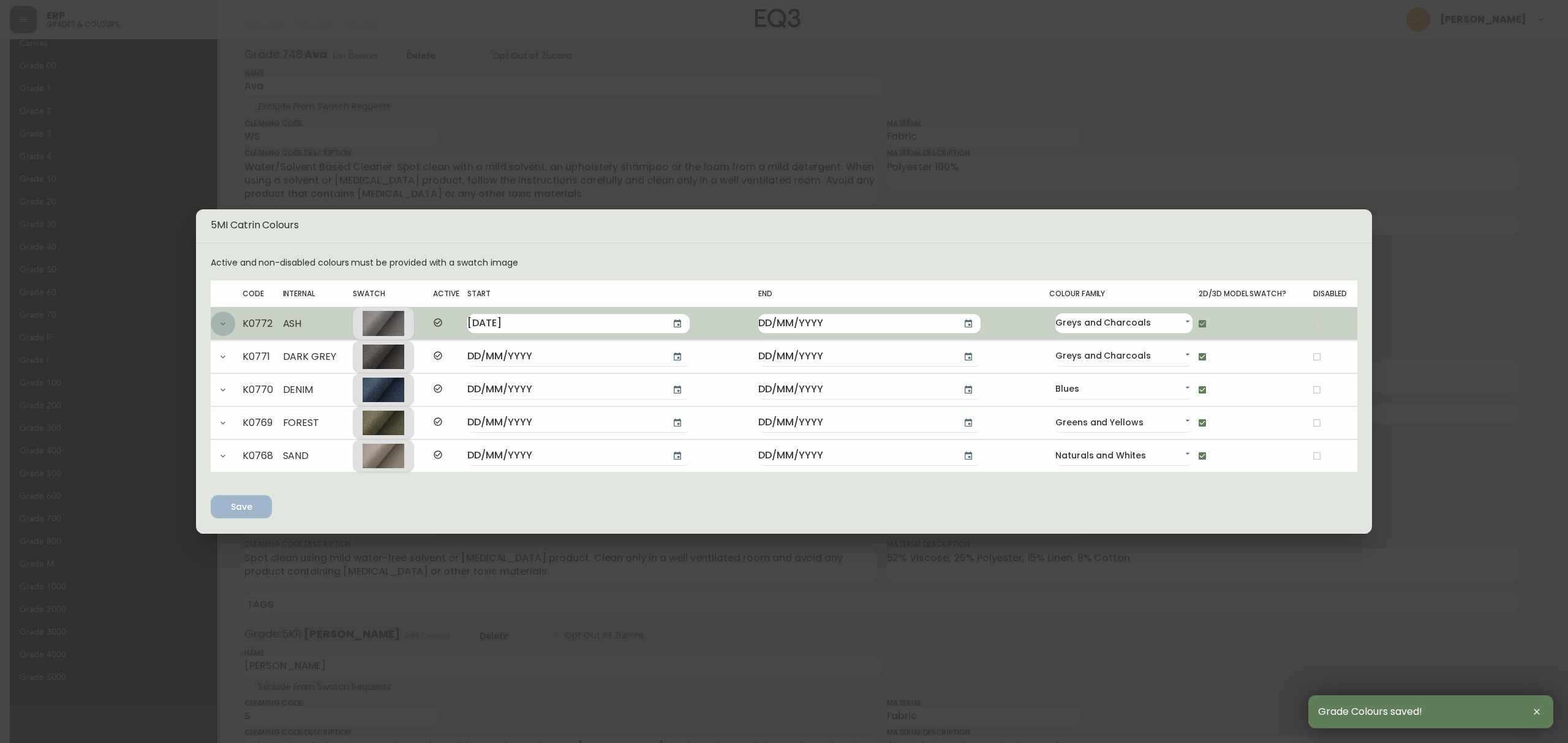
click at [227, 323] on button "button" at bounding box center [223, 324] width 24 height 24
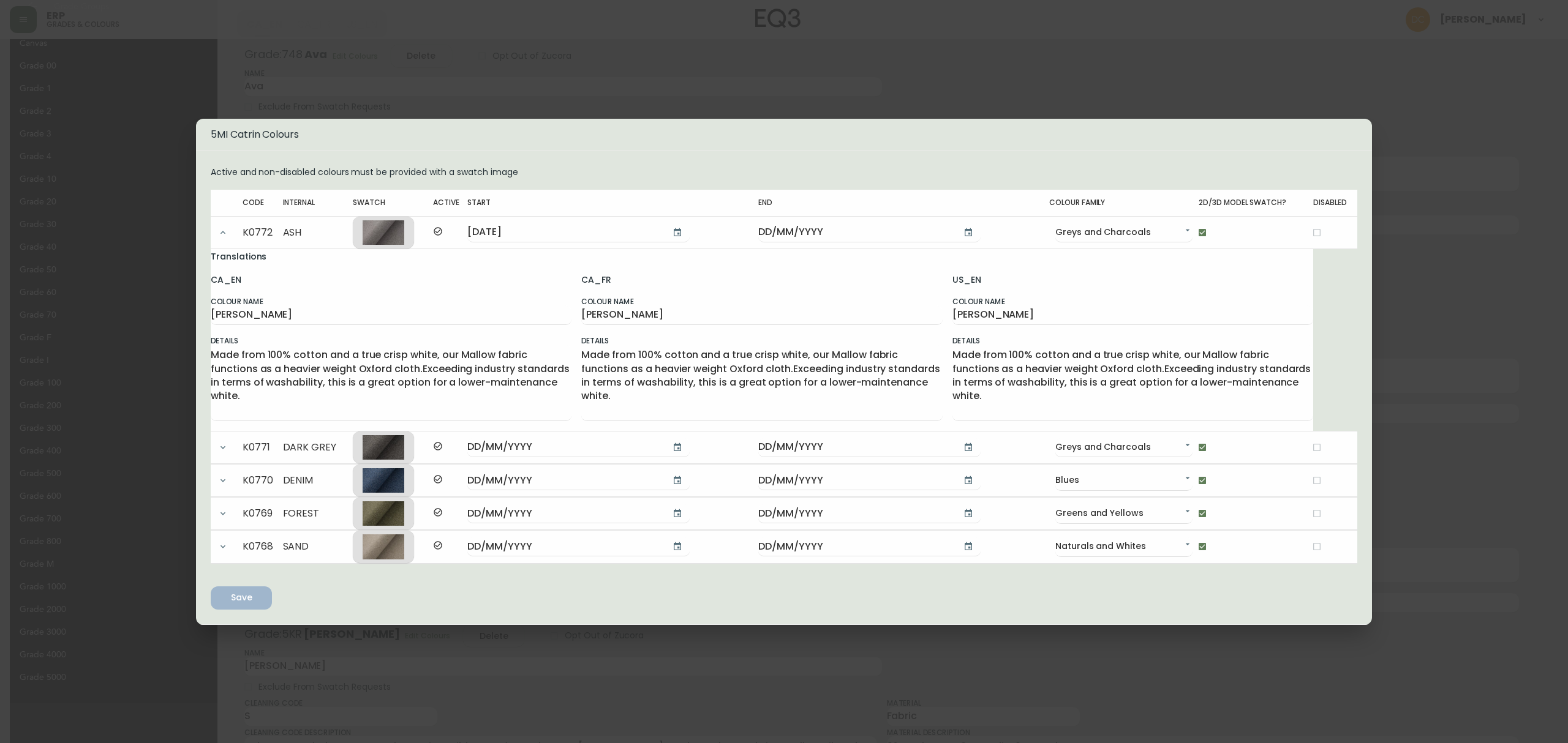
click at [215, 454] on button "button" at bounding box center [223, 448] width 24 height 24
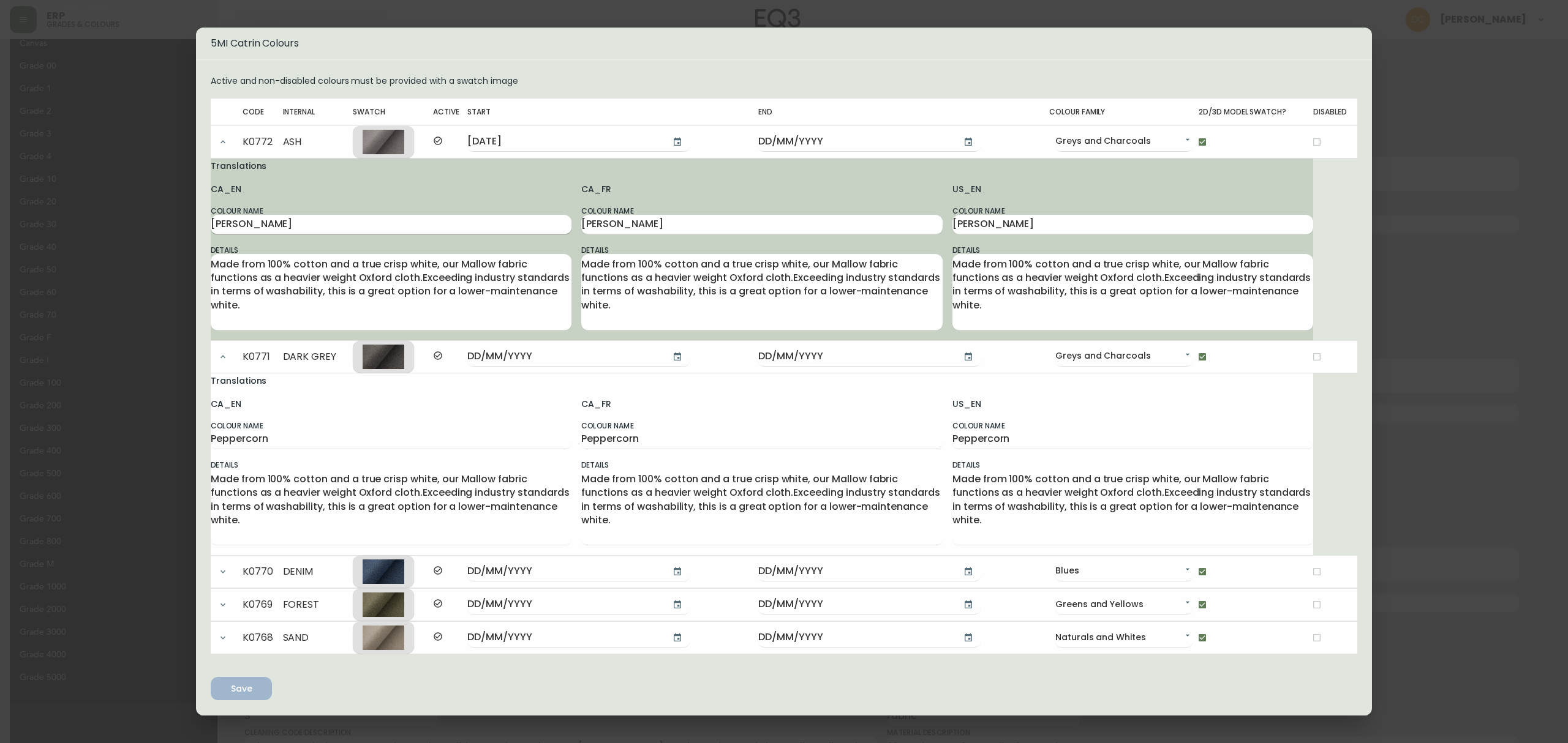
drag, startPoint x: 216, startPoint y: 363, endPoint x: 225, endPoint y: 312, distance: 51.8
click at [217, 363] on button "button" at bounding box center [223, 357] width 24 height 24
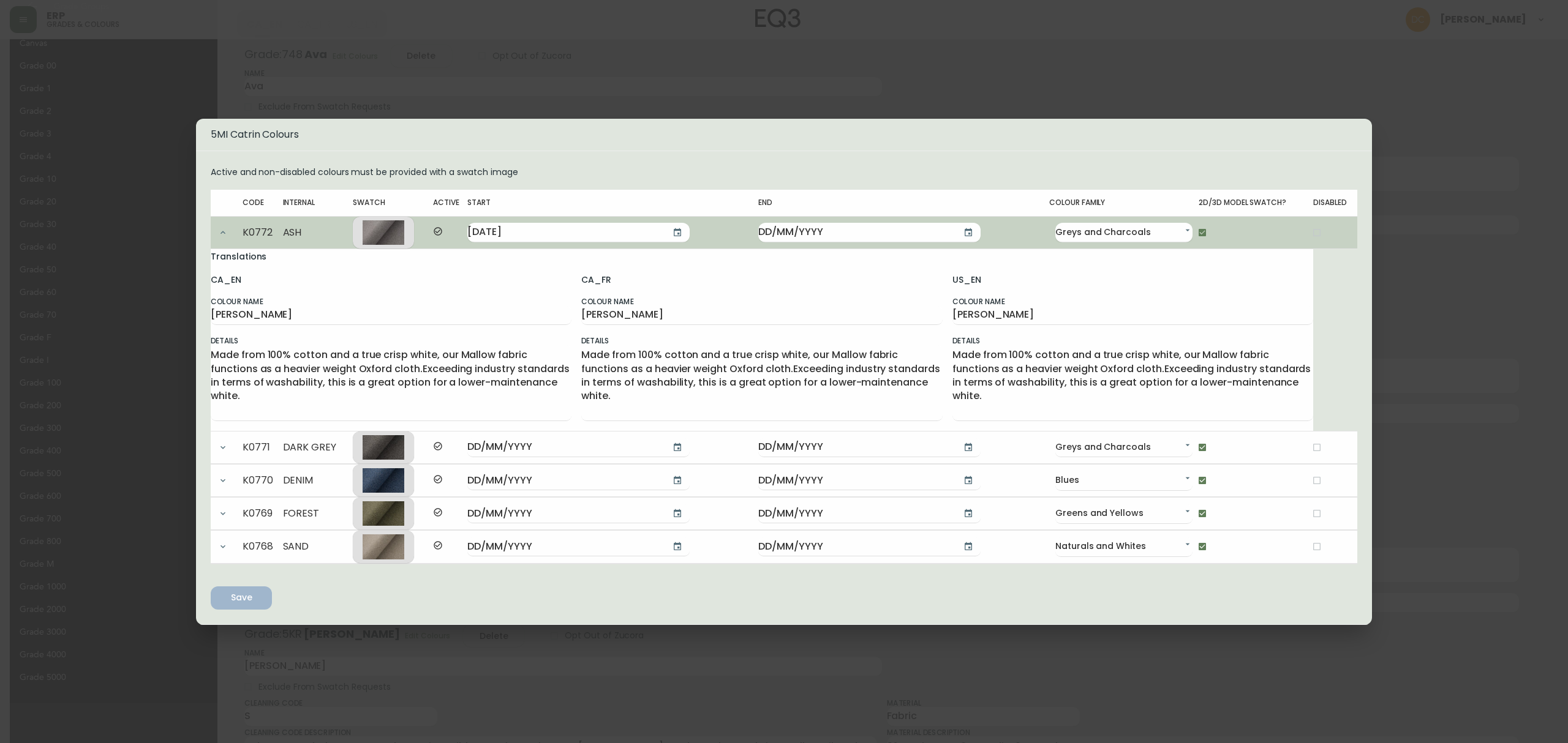
click at [219, 241] on button "button" at bounding box center [223, 232] width 24 height 24
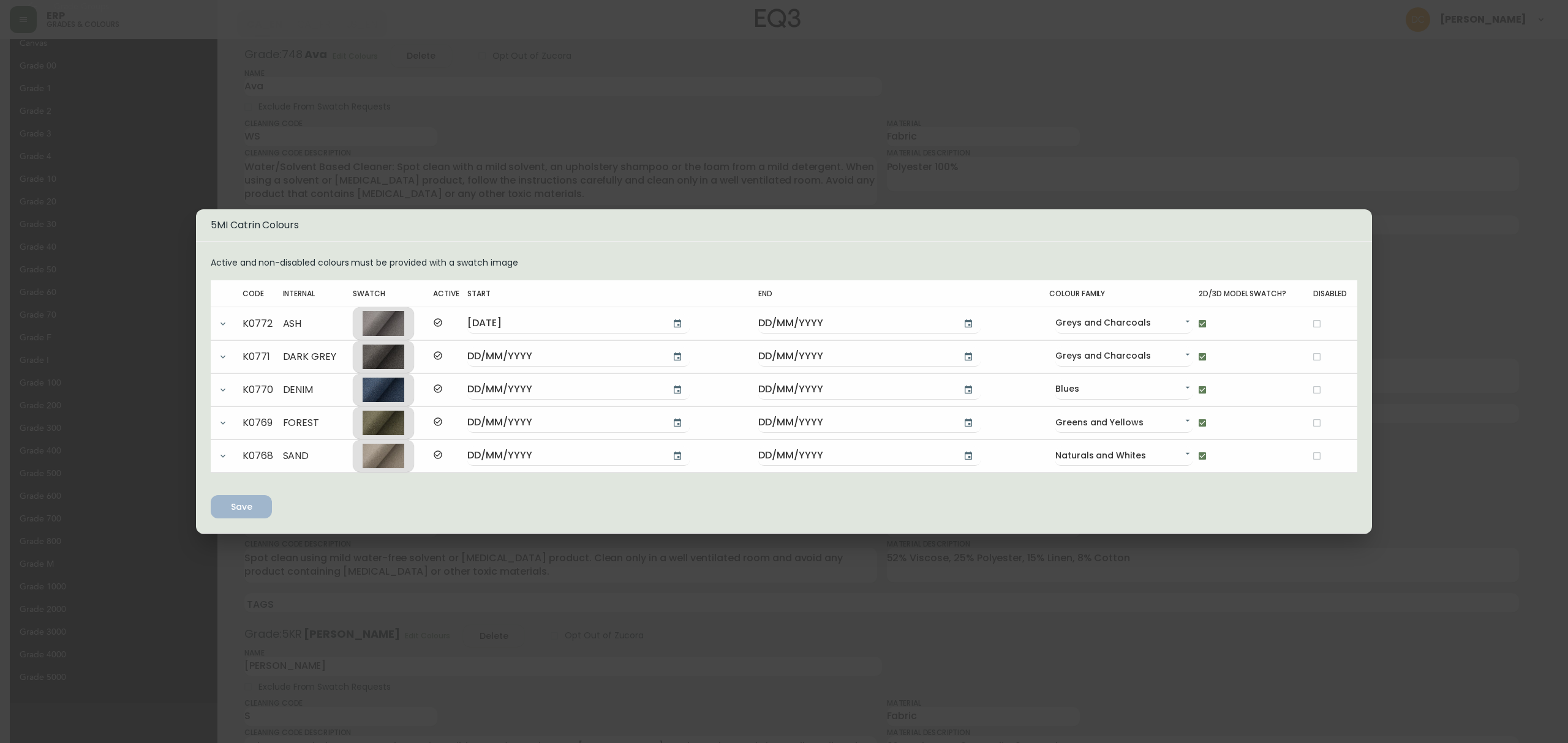
click at [1432, 291] on div "5MI Catrin Colours Active and non-disabled colours must be provided with a swat…" at bounding box center [784, 372] width 1568 height 743
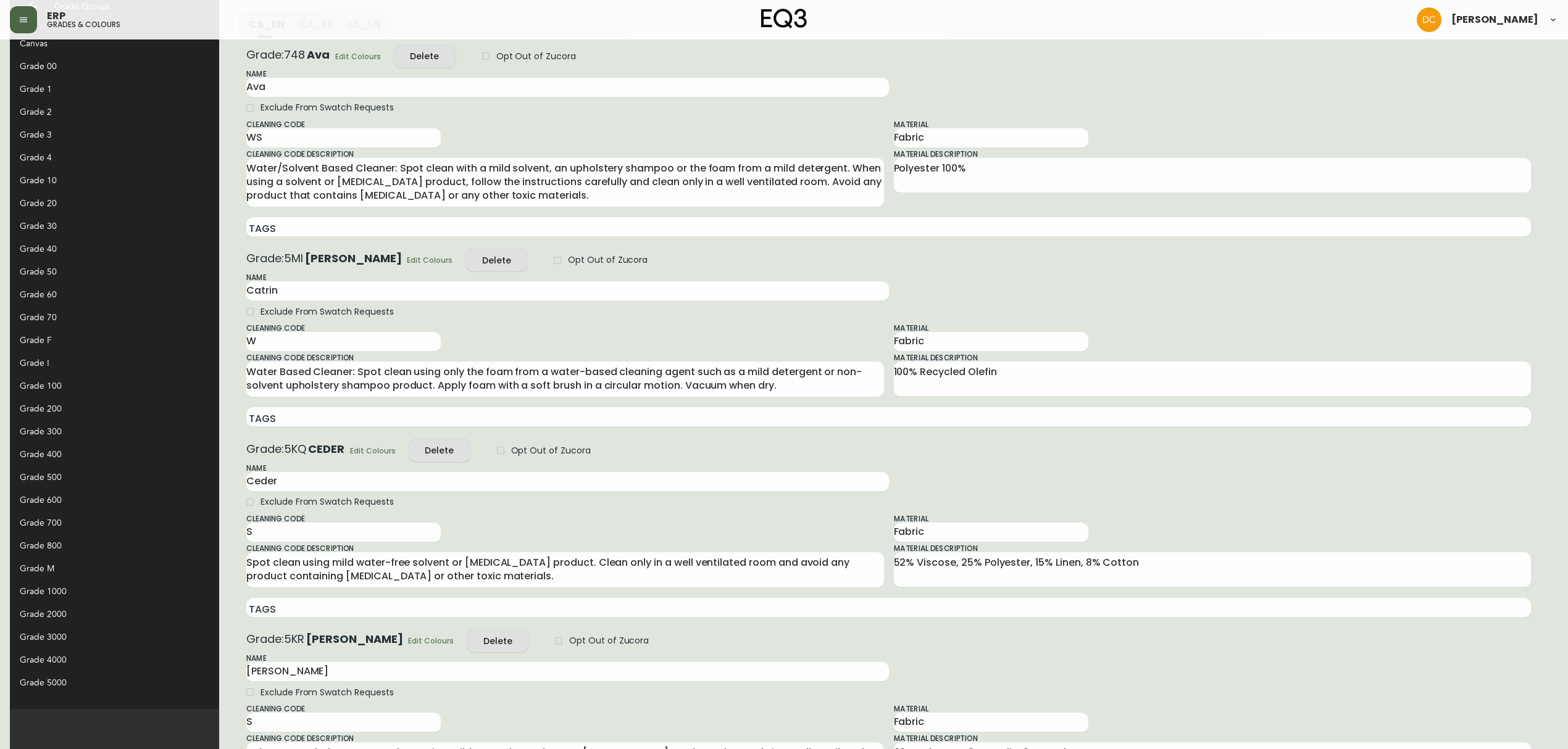
click at [36, 268] on div "Grade 50" at bounding box center [104, 272] width 170 height 13
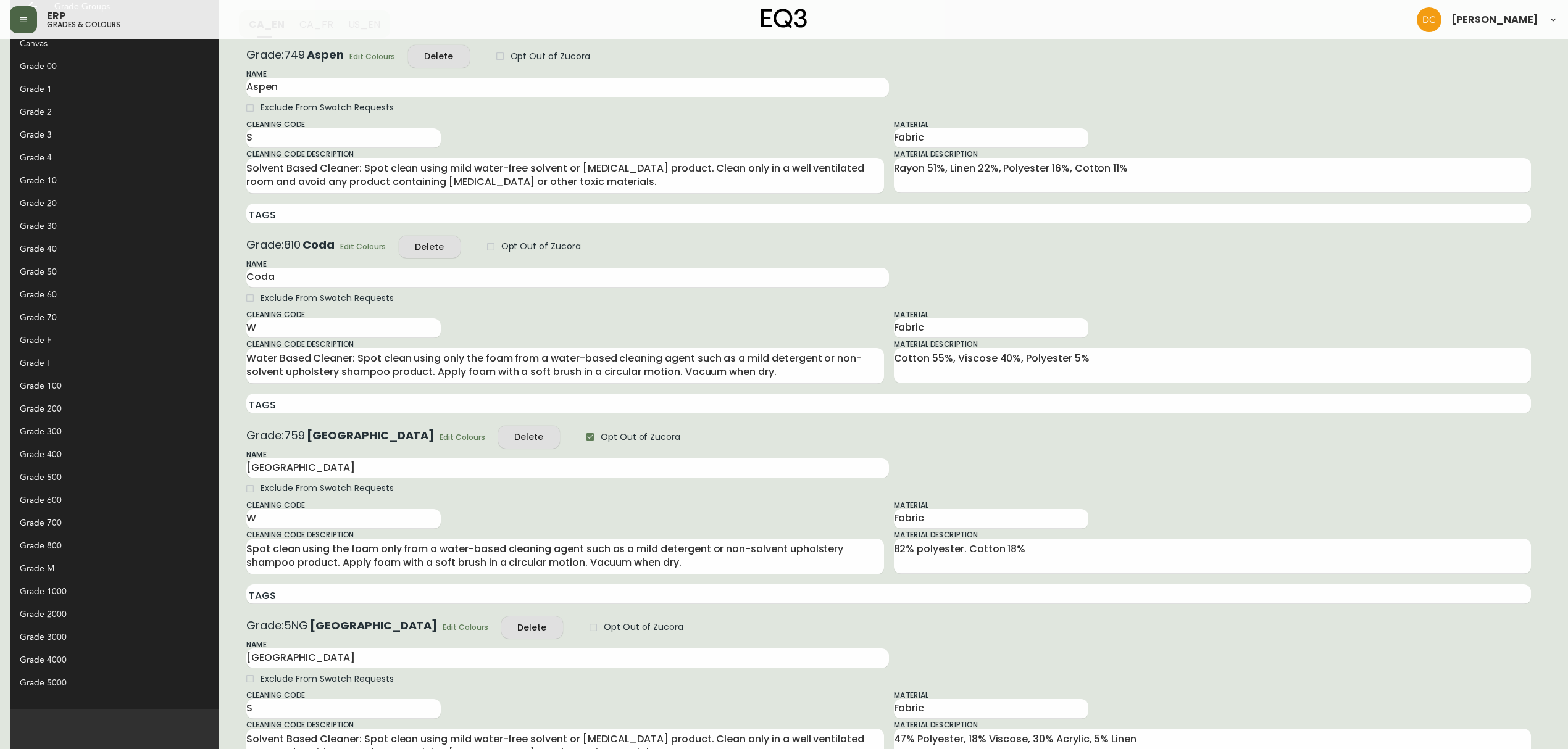
click at [440, 432] on span "Edit Colours" at bounding box center [463, 437] width 46 height 13
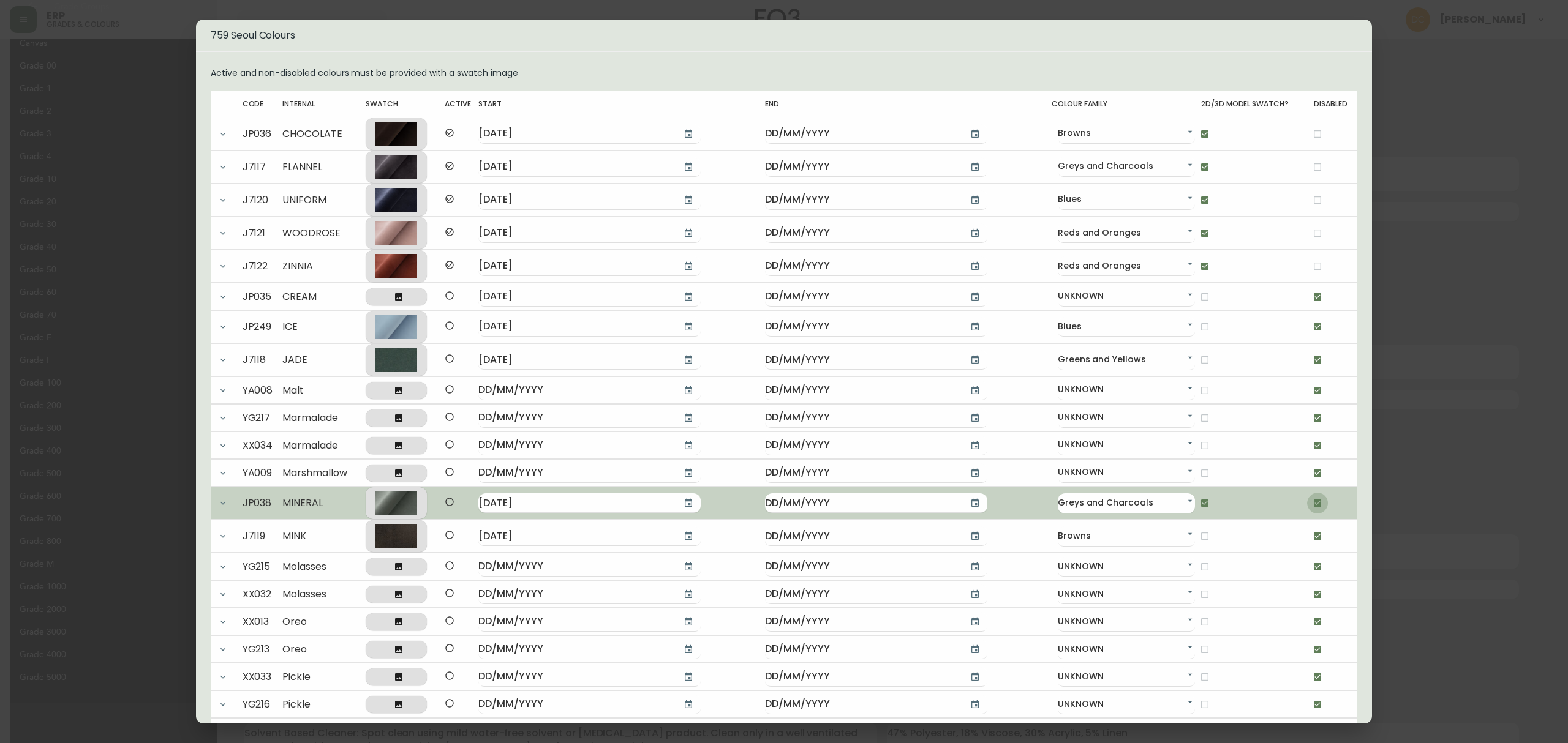
click at [1307, 508] on input "checkbox" at bounding box center [1318, 503] width 21 height 21
checkbox input "false"
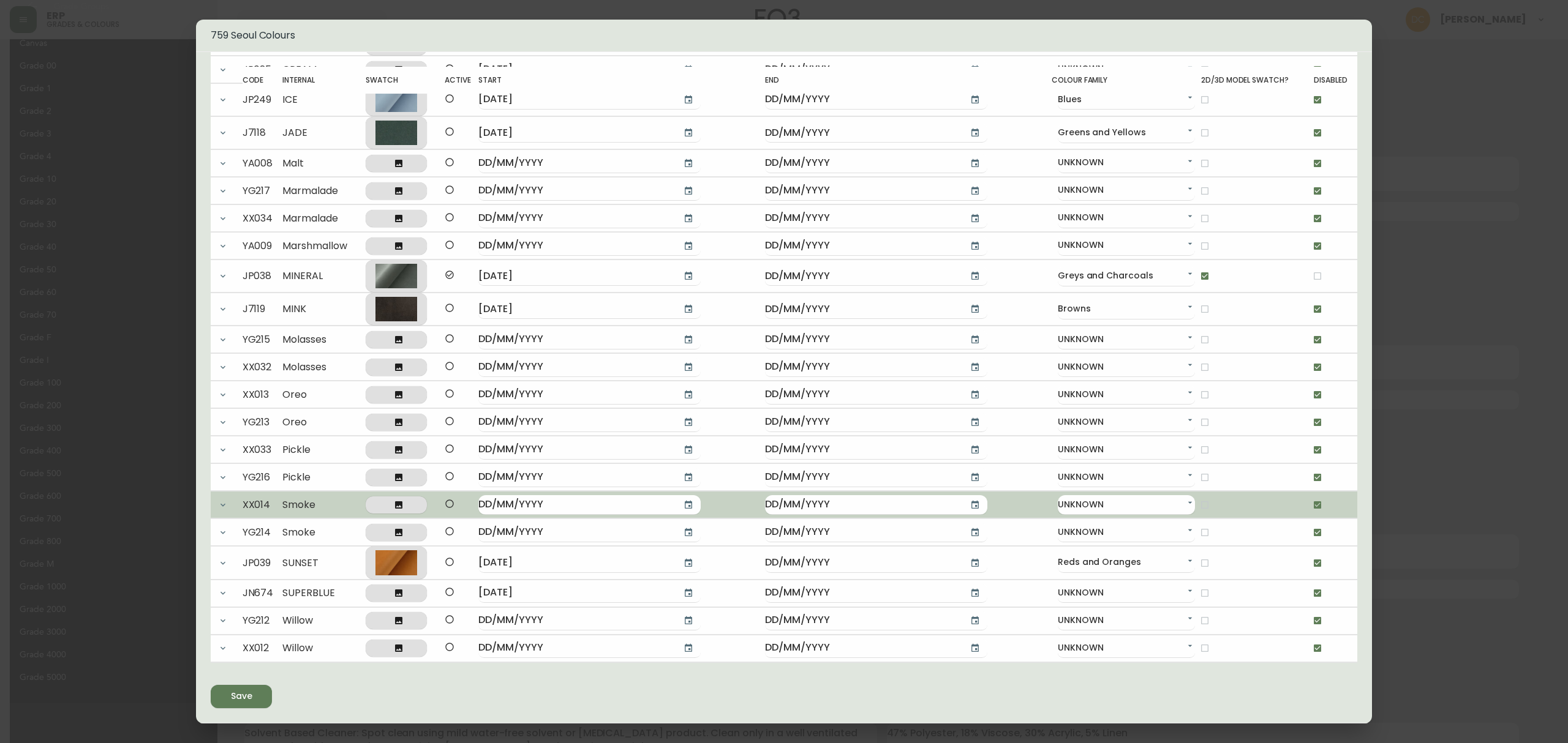
scroll to position [234, 0]
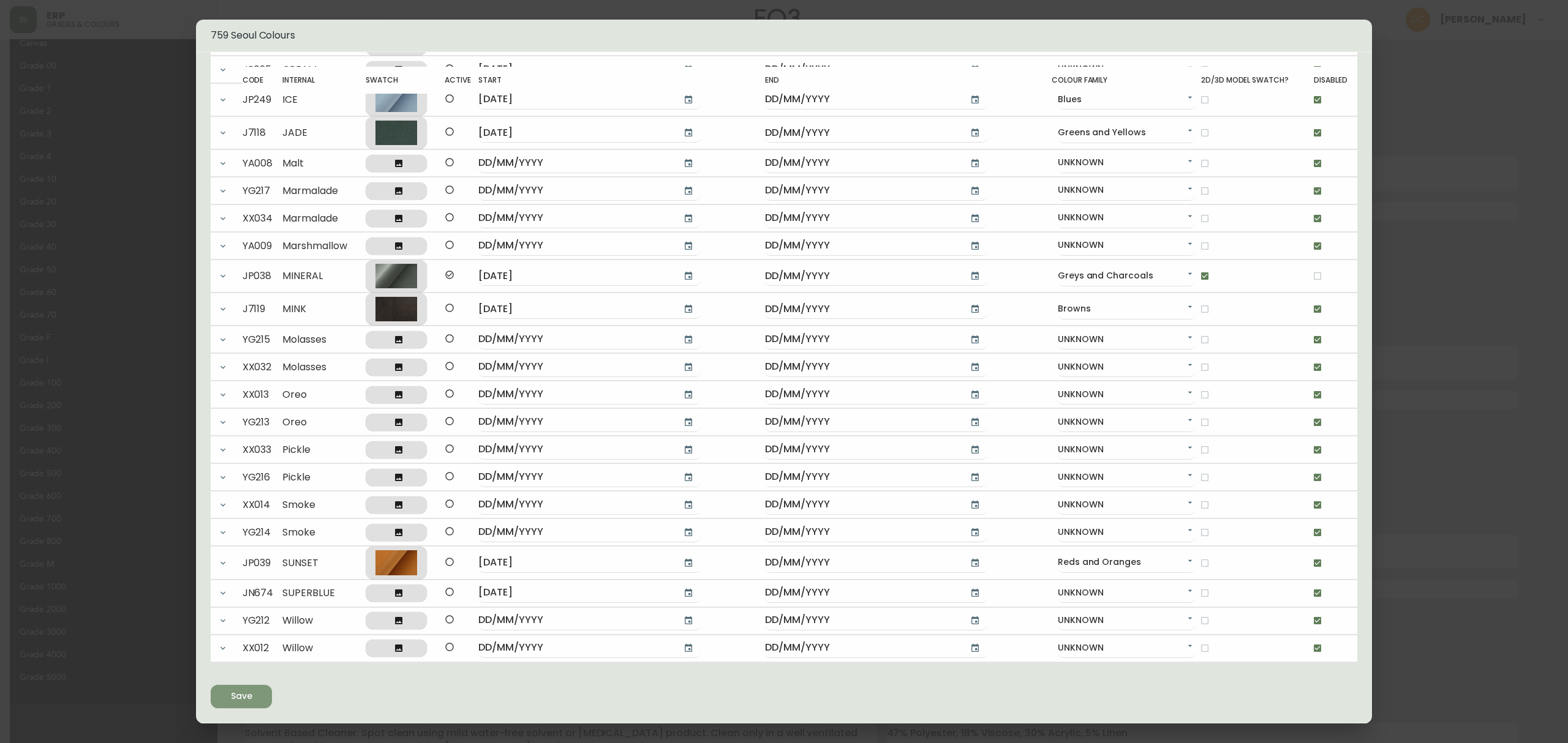
click at [236, 703] on div "Save" at bounding box center [241, 696] width 21 height 15
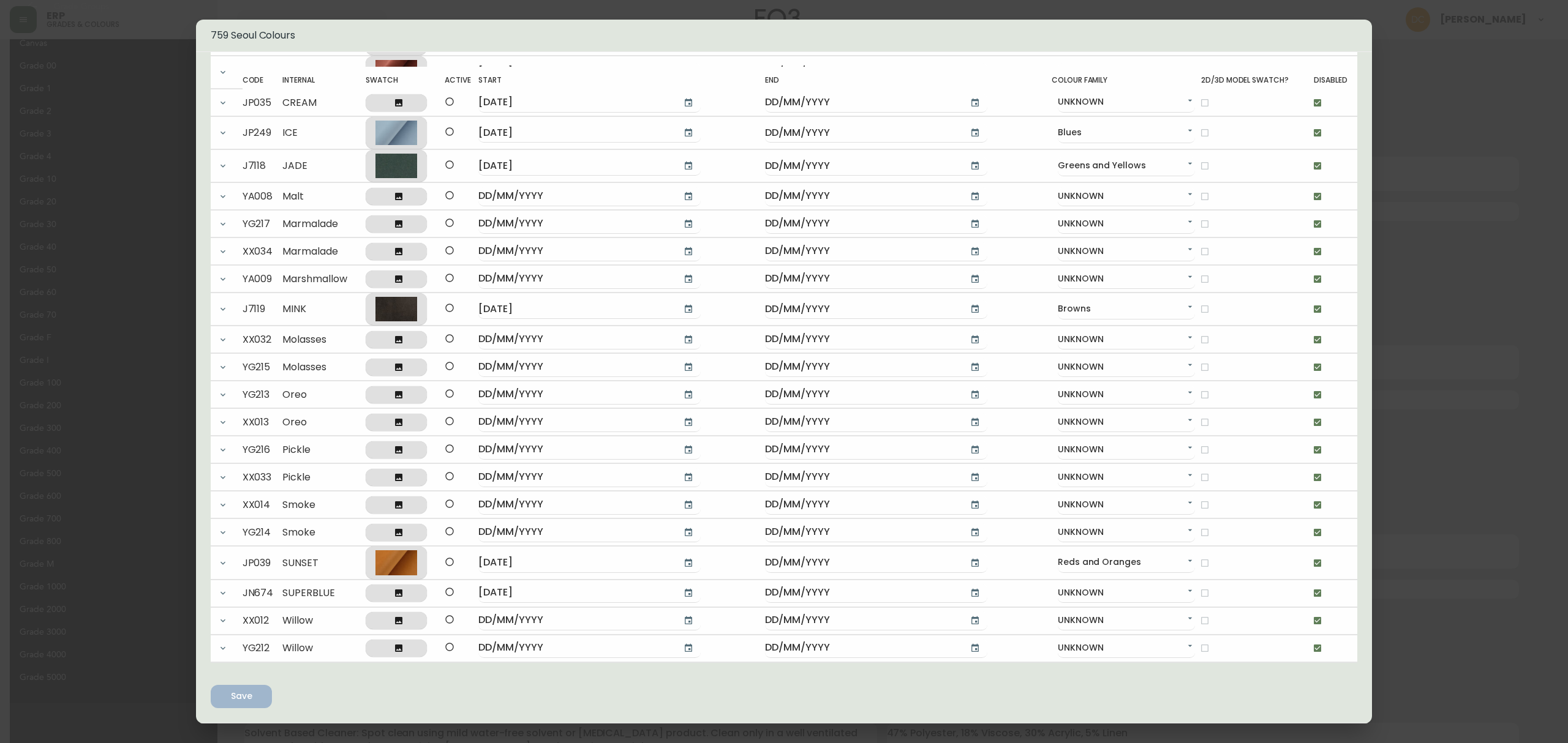
click at [1466, 336] on div "759 Seoul Colours Active and non-disabled colours must be provided with a swatc…" at bounding box center [784, 372] width 1568 height 743
